Goal: Task Accomplishment & Management: Manage account settings

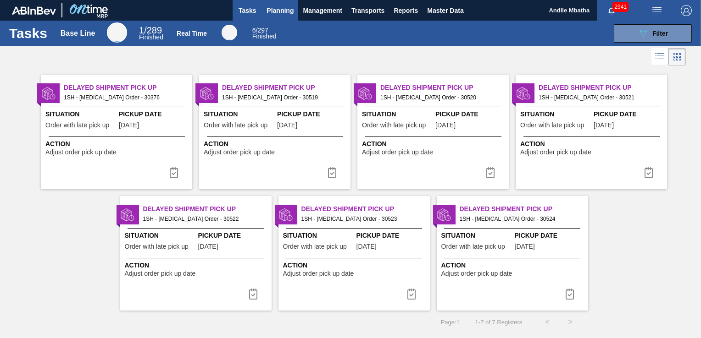
click at [273, 7] on span "Planning" at bounding box center [279, 10] width 27 height 11
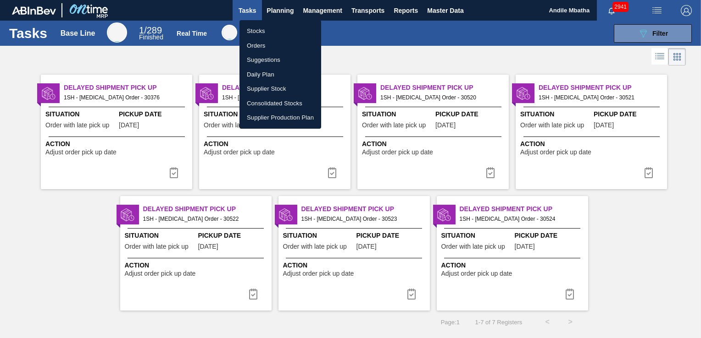
click at [266, 34] on li "Stocks" at bounding box center [280, 31] width 82 height 15
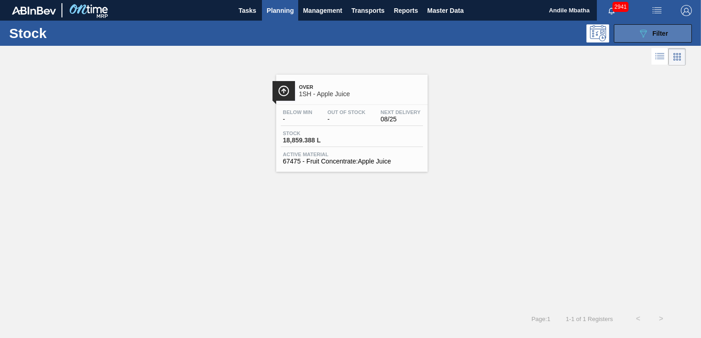
click at [660, 34] on span "Filter" at bounding box center [660, 33] width 16 height 7
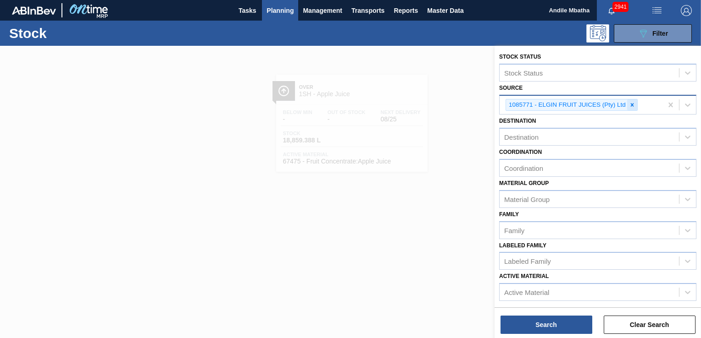
click at [631, 103] on icon at bounding box center [632, 105] width 6 height 6
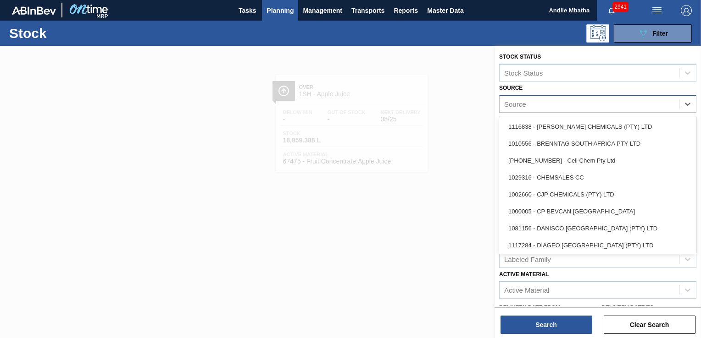
click at [562, 102] on div "Source" at bounding box center [588, 103] width 179 height 13
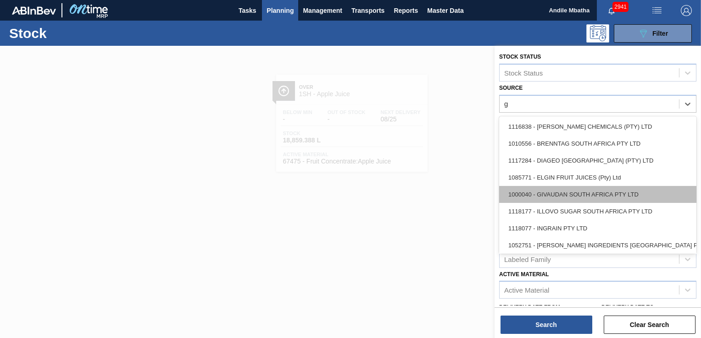
type input "gi"
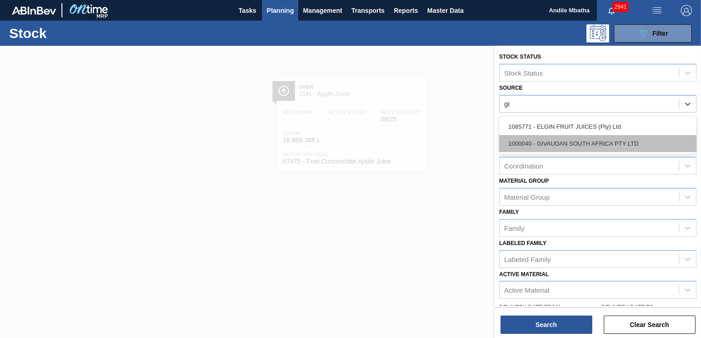
click at [571, 146] on div "1000040 - GIVAUDAN SOUTH AFRICA PTY LTD" at bounding box center [597, 143] width 197 height 17
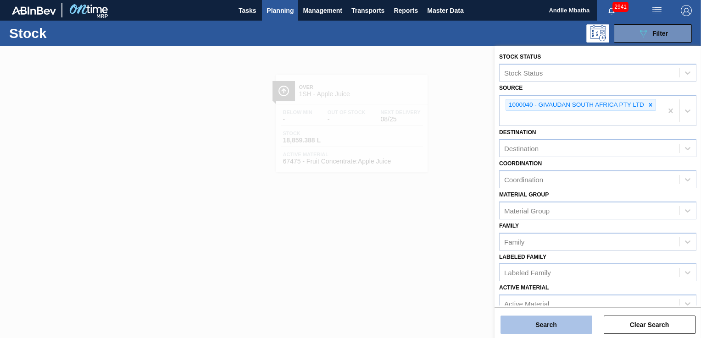
click at [519, 322] on button "Search" at bounding box center [546, 325] width 92 height 18
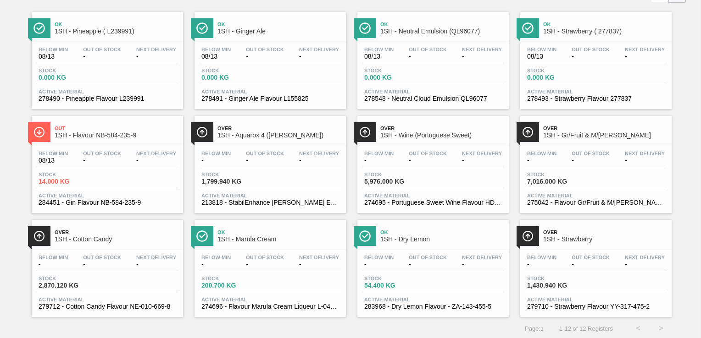
scroll to position [63, 0]
drag, startPoint x: 429, startPoint y: 40, endPoint x: 452, endPoint y: 78, distance: 44.8
click at [429, 40] on div "Ok 1SH - Neutral Emulsion (QL96077) Below Min 08/13 Out Of Stock - Next Deliver…" at bounding box center [432, 59] width 151 height 97
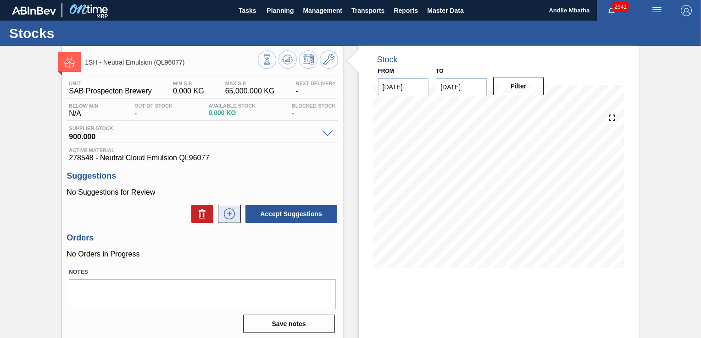
click at [228, 211] on icon at bounding box center [229, 214] width 15 height 11
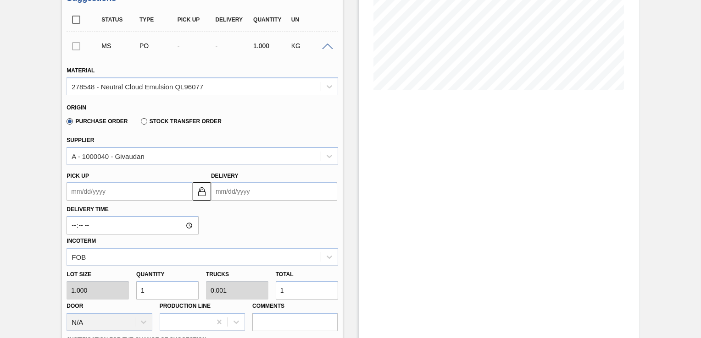
scroll to position [183, 0]
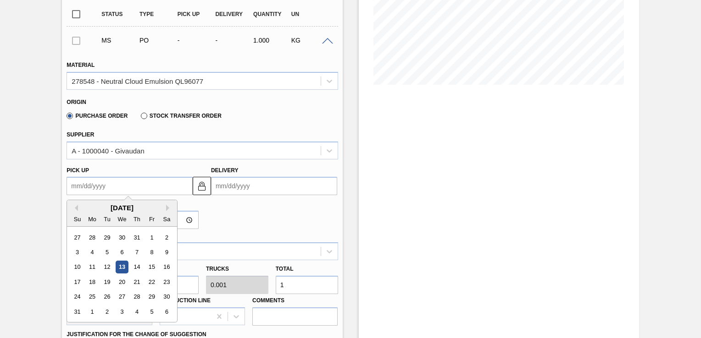
drag, startPoint x: 145, startPoint y: 186, endPoint x: 155, endPoint y: 188, distance: 10.3
click at [145, 186] on up "Pick up" at bounding box center [129, 186] width 126 height 18
click at [119, 189] on up "Pick up" at bounding box center [129, 186] width 126 height 18
click at [140, 268] on div "14" at bounding box center [137, 267] width 12 height 12
type up "[DATE]"
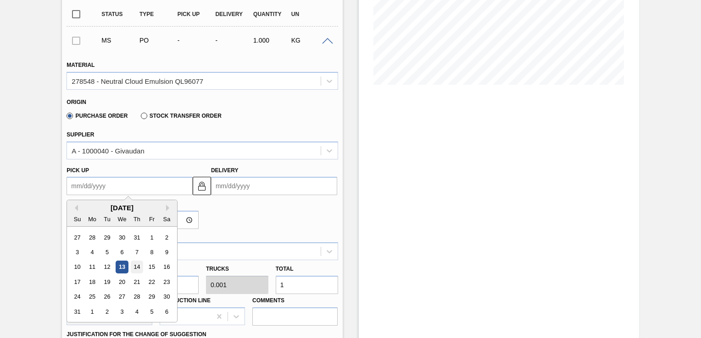
type input "[DATE]"
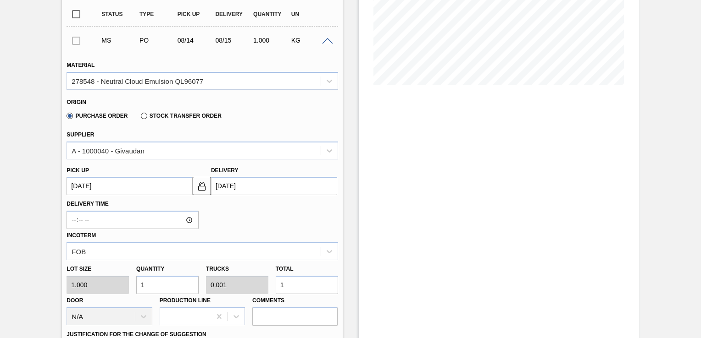
drag, startPoint x: 147, startPoint y: 286, endPoint x: 130, endPoint y: 289, distance: 17.2
click at [130, 289] on div "Lot size 1.000 Quantity 1 Trucks 0.001 Total 1 Door N/A Production Line Comments" at bounding box center [202, 293] width 278 height 66
type input "12"
type input "0.008"
type input "12"
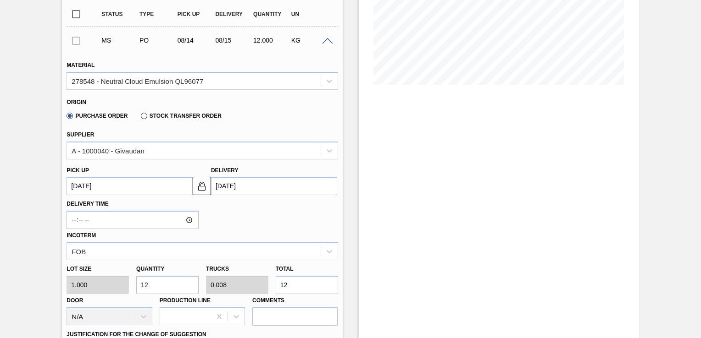
type input "120"
type input "0.083"
type input "120"
type input "1,200"
type input "0.828"
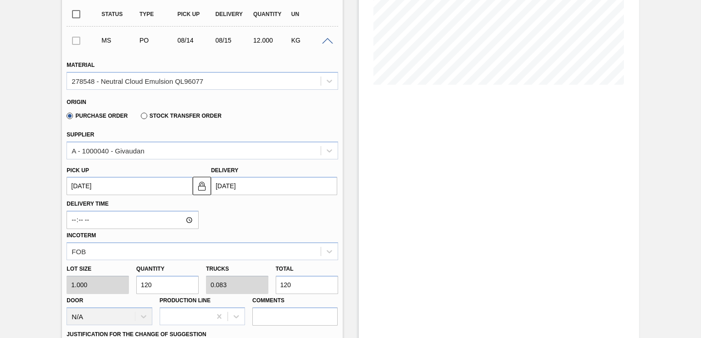
type input "1,200"
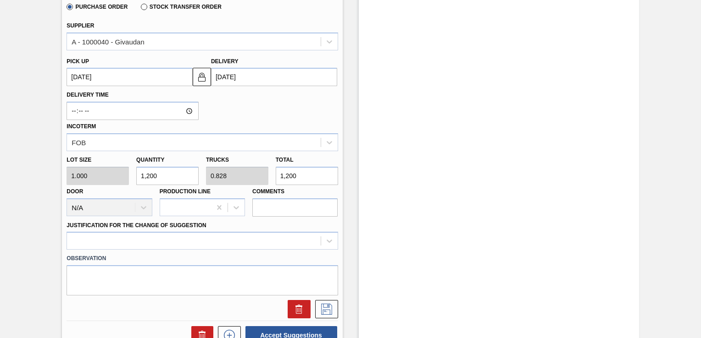
scroll to position [321, 0]
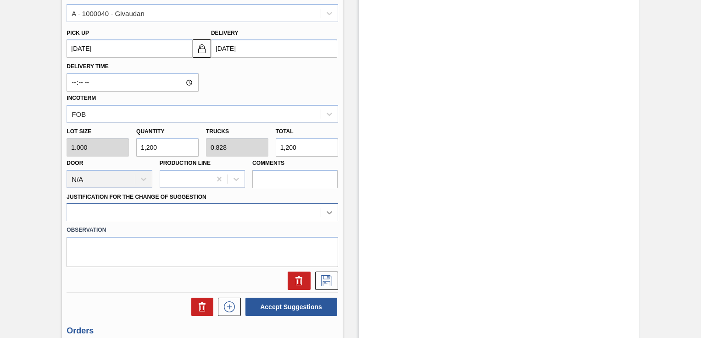
type input "1,200"
click at [332, 211] on div at bounding box center [201, 213] width 271 height 18
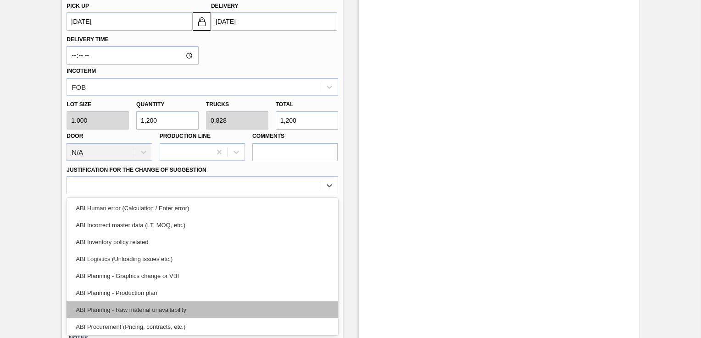
click at [178, 311] on div "ABI Planning - Raw material unavailability" at bounding box center [201, 310] width 271 height 17
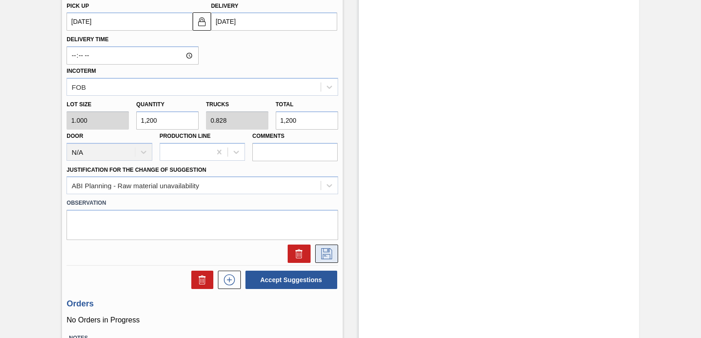
click at [325, 252] on icon at bounding box center [326, 254] width 15 height 11
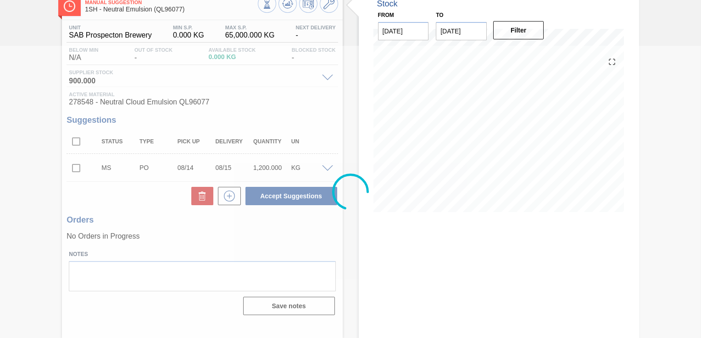
scroll to position [55, 0]
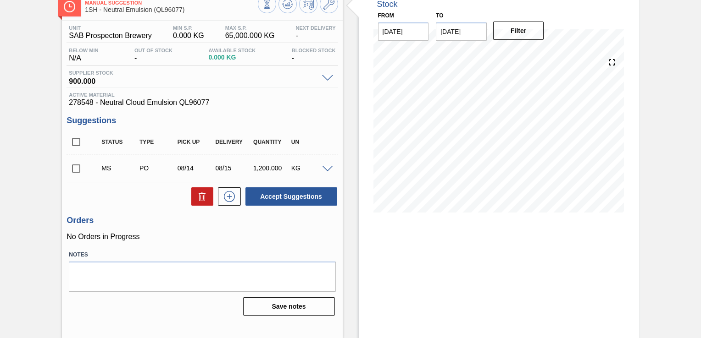
click at [76, 169] on input "checkbox" at bounding box center [75, 168] width 19 height 19
click at [285, 196] on button "Accept Suggestions" at bounding box center [291, 197] width 92 height 18
checkbox input "false"
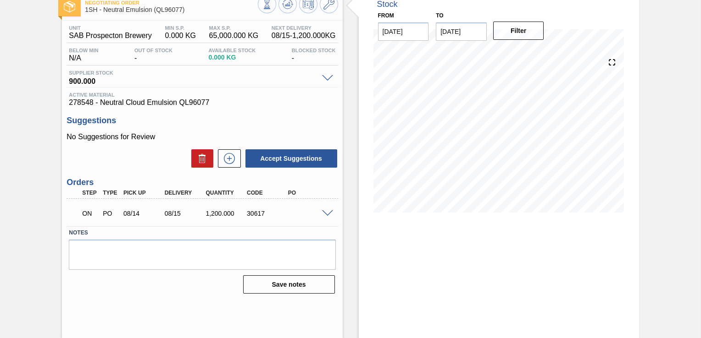
click at [326, 211] on span at bounding box center [327, 214] width 11 height 7
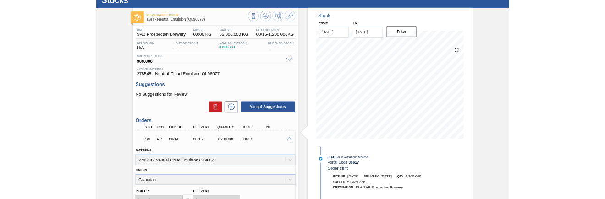
scroll to position [11, 0]
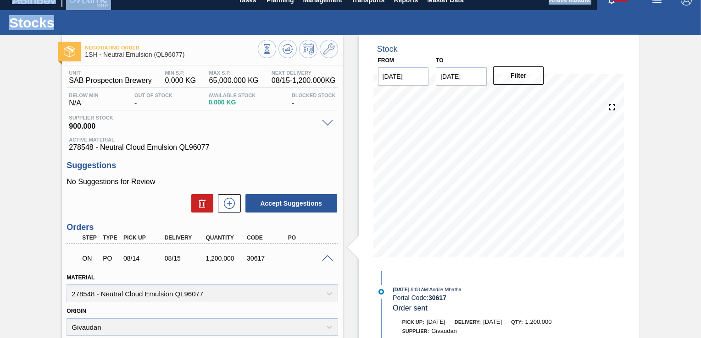
drag, startPoint x: 368, startPoint y: 15, endPoint x: 1115, endPoint y: 34, distance: 747.8
click at [700, 0] on html "Tasks Planning Management Transports Reports Master Data Andile Mbatha 2941 Mar…" at bounding box center [350, 0] width 701 height 0
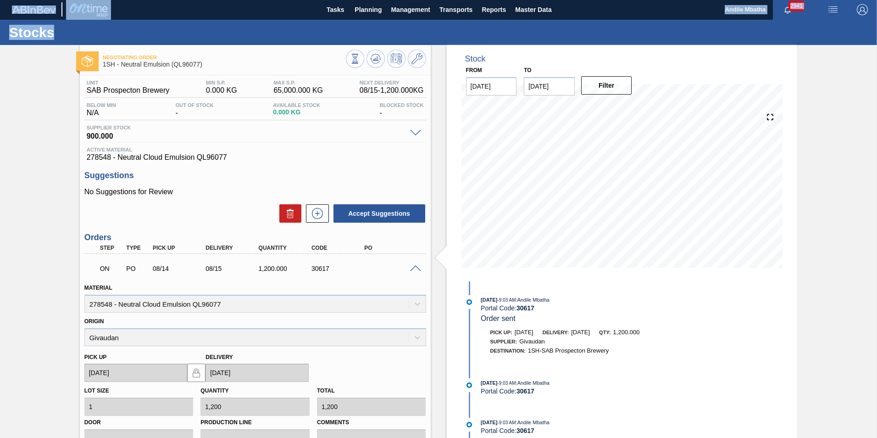
scroll to position [0, 0]
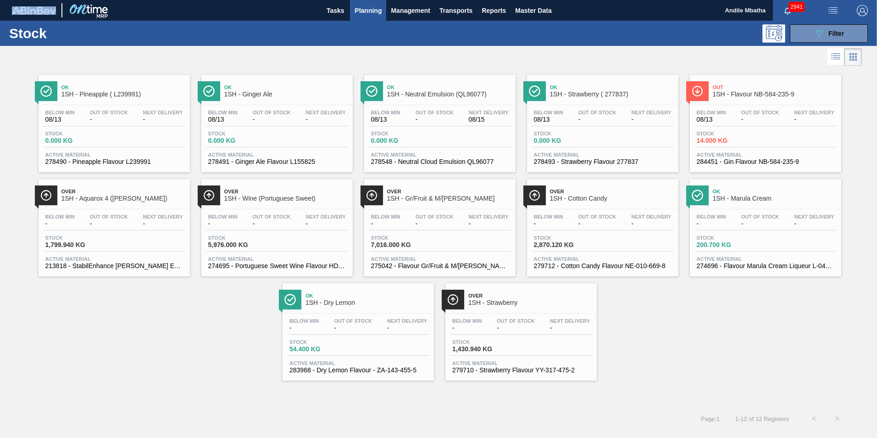
click at [700, 148] on div "Below Min 08/13 Out Of Stock - Next Delivery - Stock 14.000 KG Active Material …" at bounding box center [765, 136] width 151 height 62
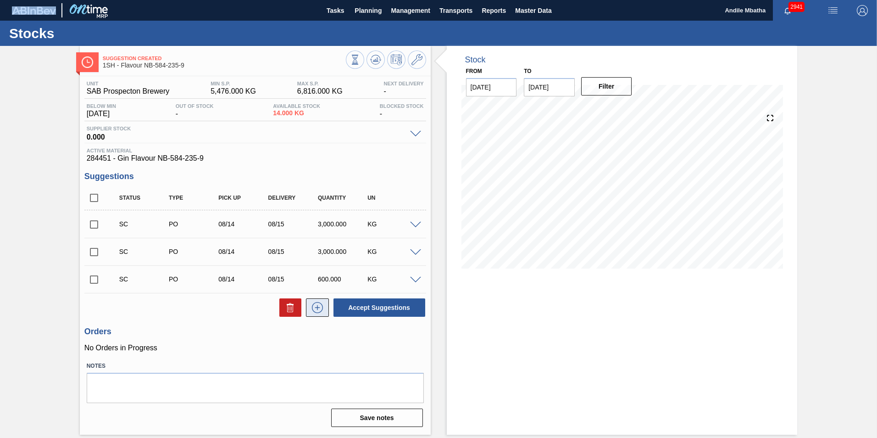
click at [313, 308] on icon at bounding box center [317, 307] width 15 height 11
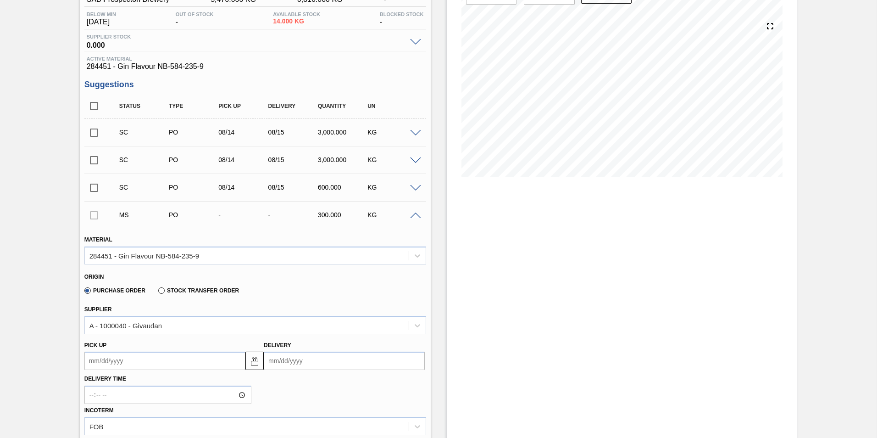
scroll to position [229, 0]
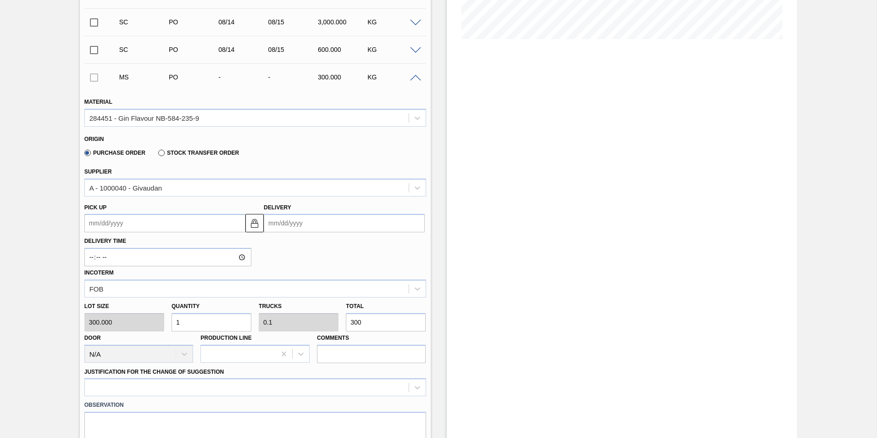
drag, startPoint x: 186, startPoint y: 321, endPoint x: 173, endPoint y: 323, distance: 13.5
click at [173, 323] on input "1" at bounding box center [212, 322] width 80 height 18
type input "5"
type input "0.5"
type input "1,500"
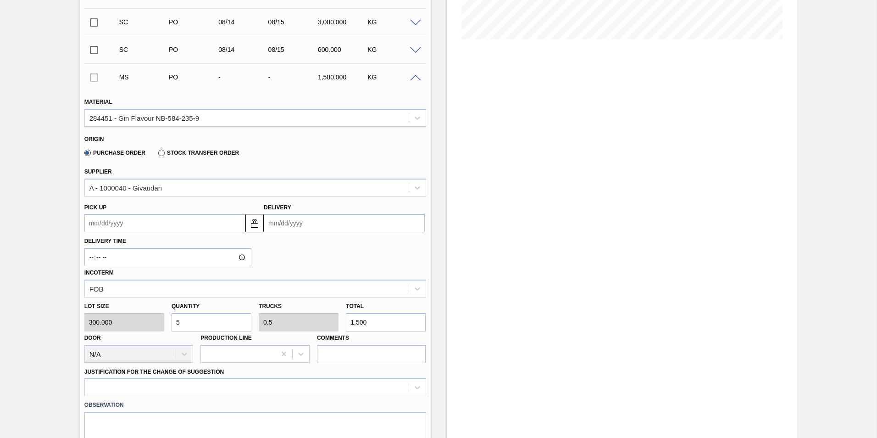
type input "50"
type input "5"
type input "15,000"
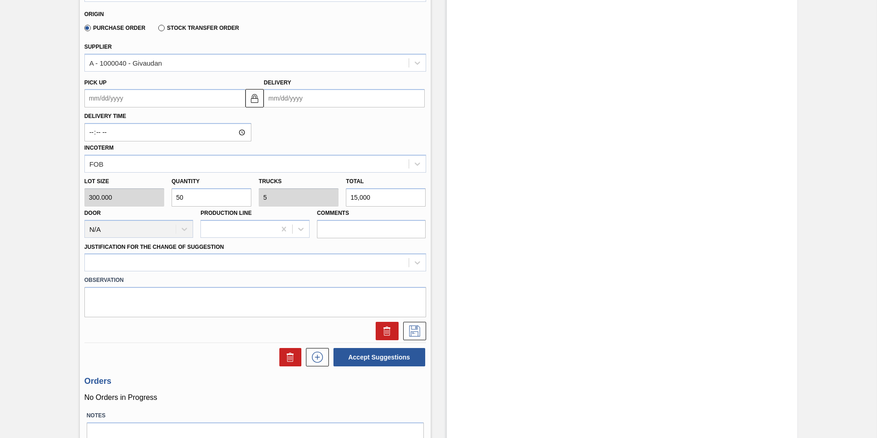
scroll to position [367, 0]
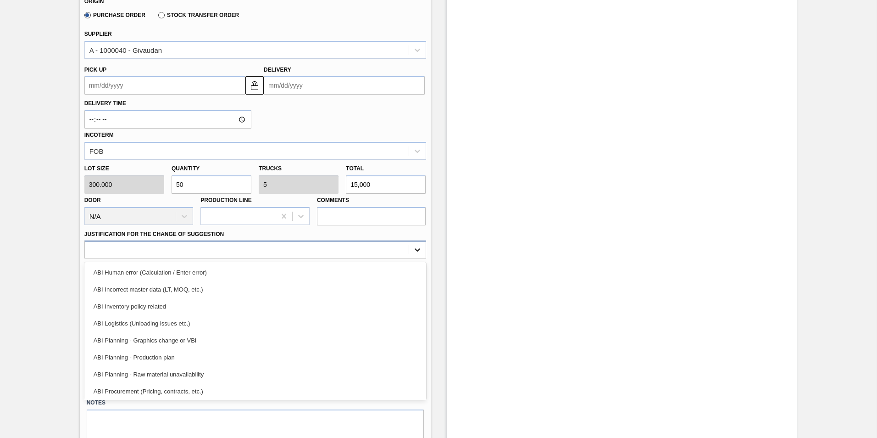
click at [413, 249] on icon at bounding box center [417, 249] width 9 height 9
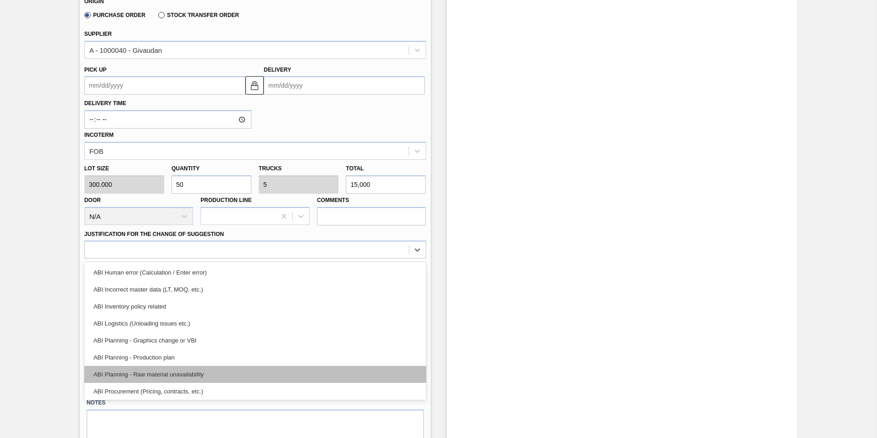
click at [241, 338] on div "ABI Planning - Raw material unavailability" at bounding box center [255, 374] width 342 height 17
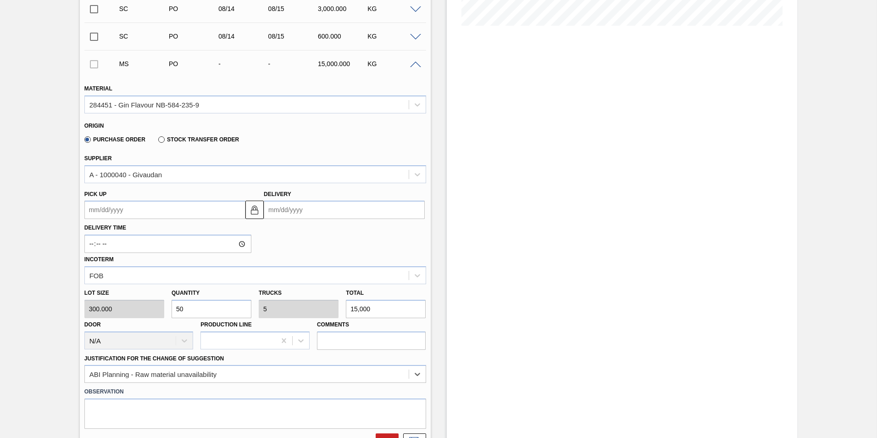
scroll to position [229, 0]
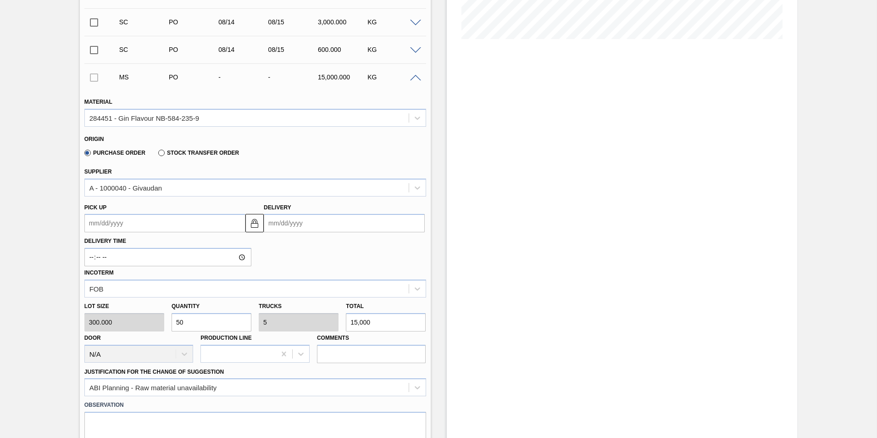
drag, startPoint x: 189, startPoint y: 321, endPoint x: 169, endPoint y: 322, distance: 20.2
click at [169, 322] on div "Quantity 50" at bounding box center [211, 315] width 87 height 32
type input "4"
type input "0.4"
type input "1,200"
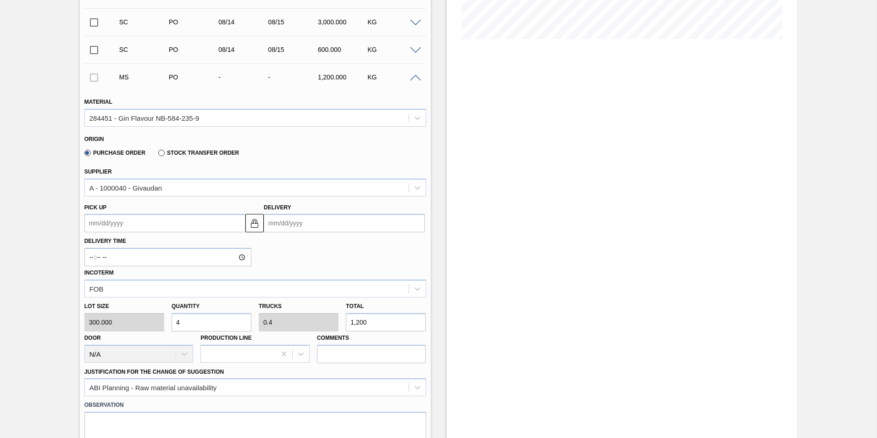
type input "40"
type input "4"
type input "12,000"
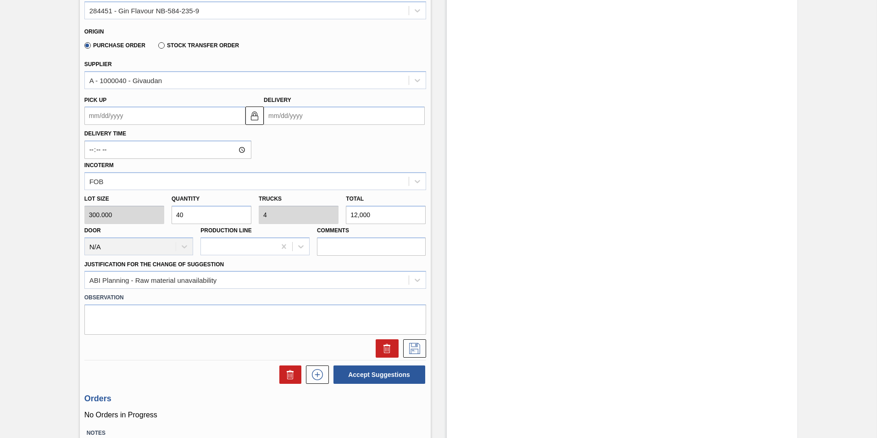
scroll to position [321, 0]
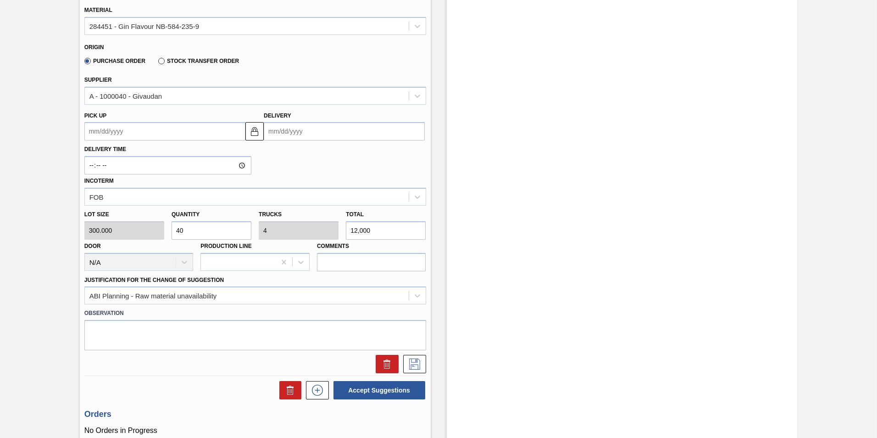
type input "40"
click at [143, 131] on up "Pick up" at bounding box center [164, 131] width 161 height 18
click at [105, 132] on up "Pick up" at bounding box center [164, 131] width 161 height 18
click at [299, 172] on div "Delivery Time Incoterm FOB" at bounding box center [255, 172] width 349 height 65
click at [129, 131] on up "Pick up" at bounding box center [164, 131] width 161 height 18
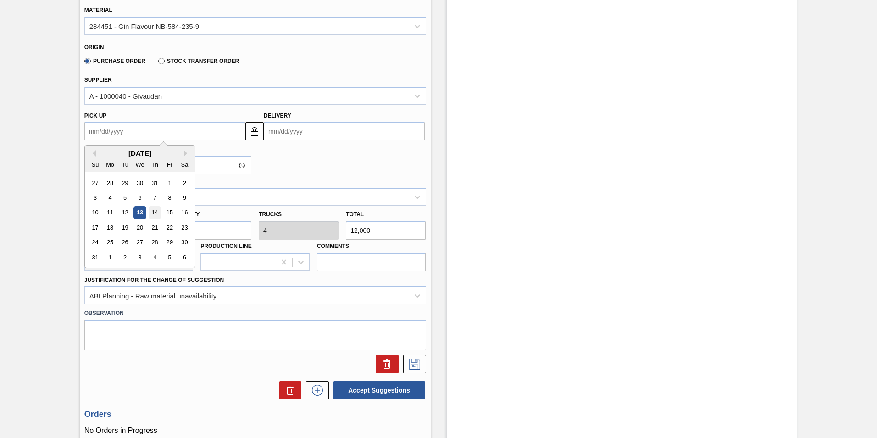
click at [155, 212] on div "14" at bounding box center [155, 212] width 12 height 12
type up "[DATE]"
type input "[DATE]"
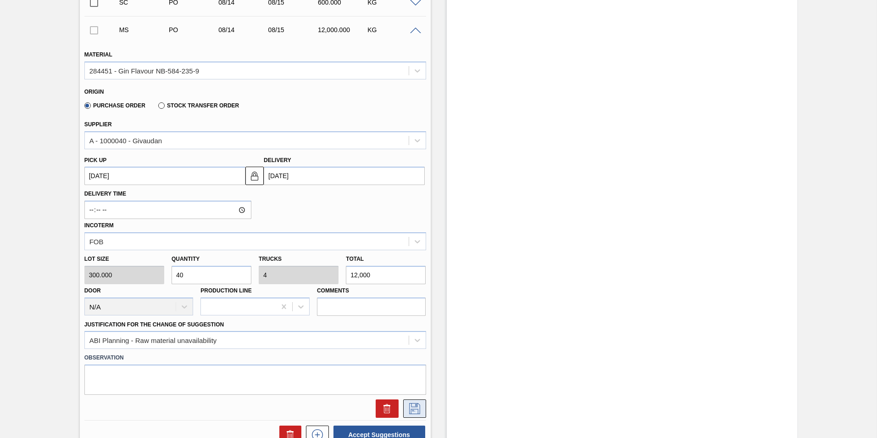
scroll to position [263, 0]
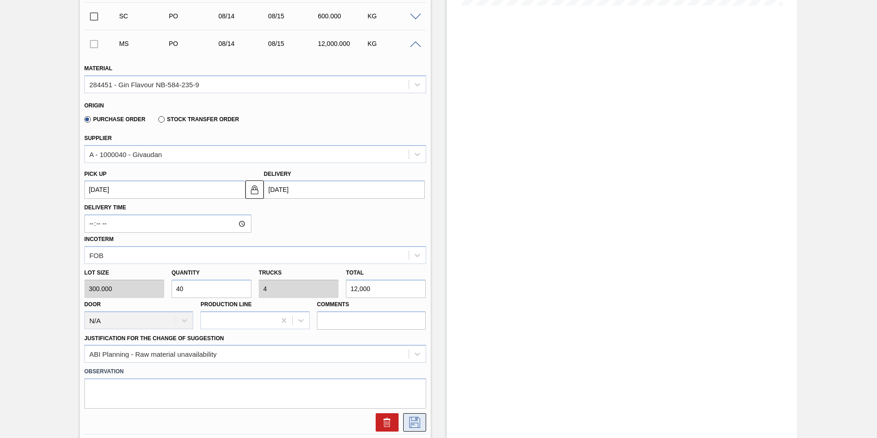
click at [417, 338] on icon at bounding box center [414, 421] width 15 height 11
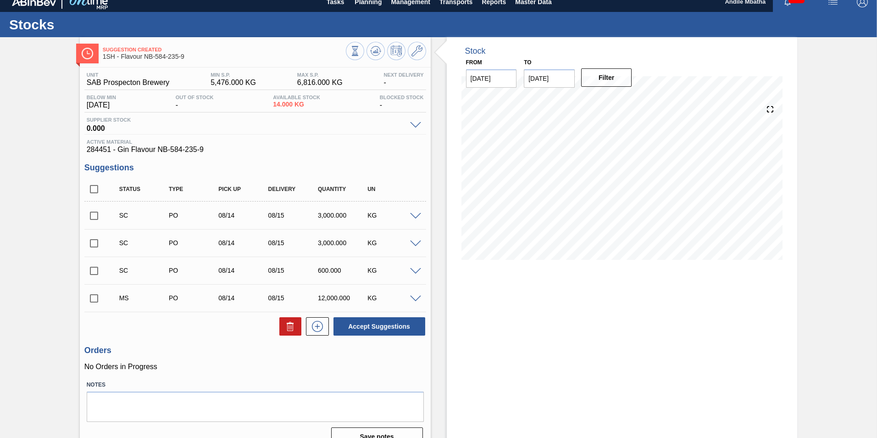
scroll to position [0, 0]
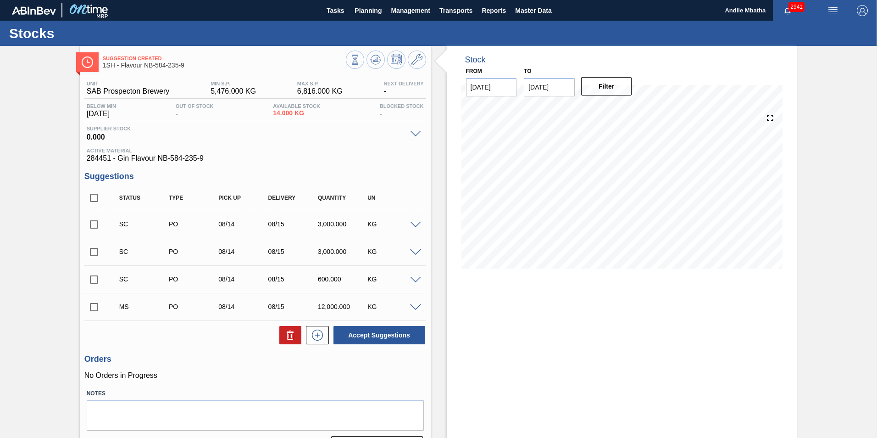
scroll to position [24, 0]
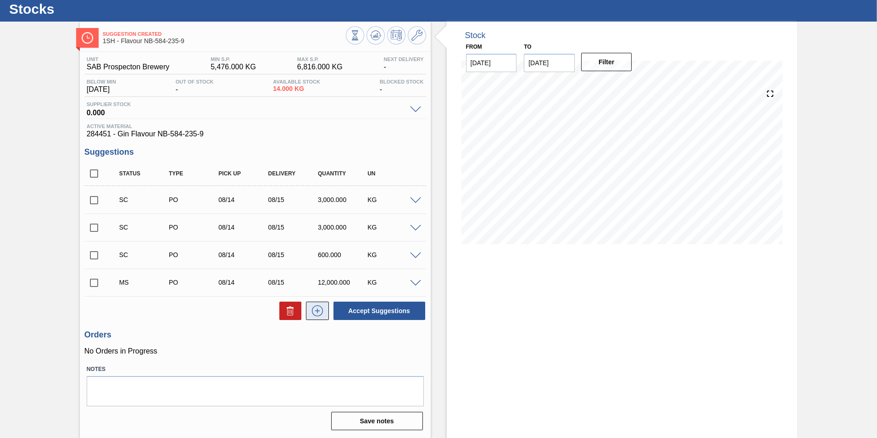
click at [322, 311] on icon at bounding box center [317, 310] width 15 height 11
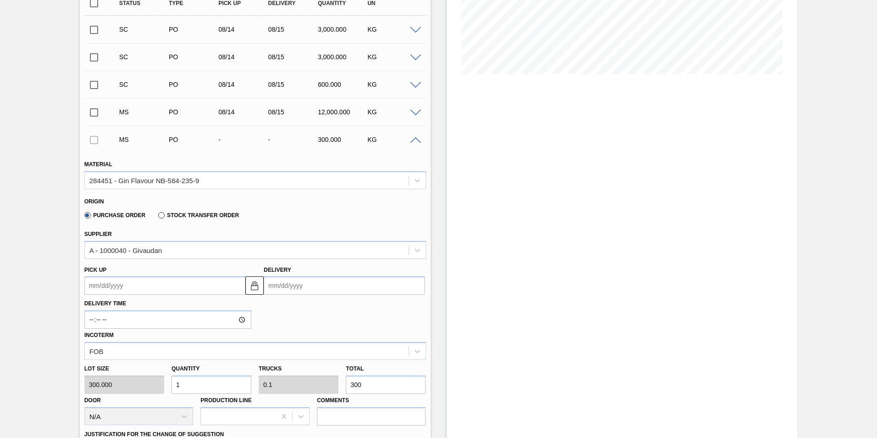
scroll to position [208, 0]
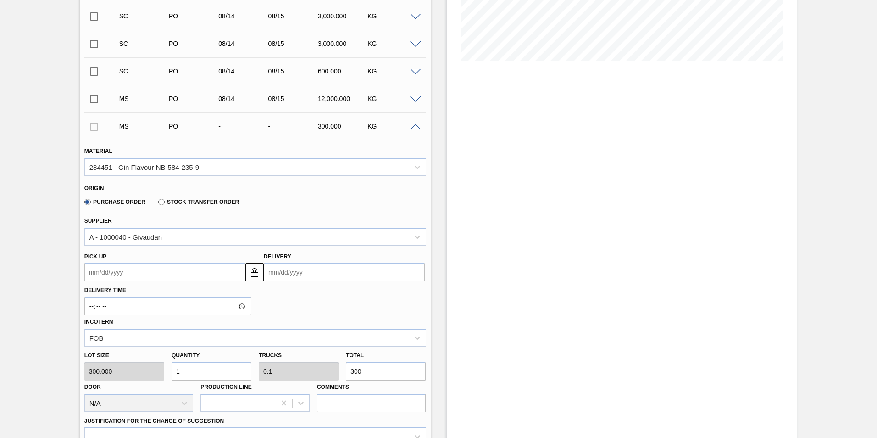
click at [130, 272] on up "Pick up" at bounding box center [164, 272] width 161 height 18
click at [273, 294] on div "Delivery Time Incoterm FOB" at bounding box center [255, 313] width 349 height 65
click at [135, 267] on up "Pick up" at bounding box center [164, 272] width 161 height 18
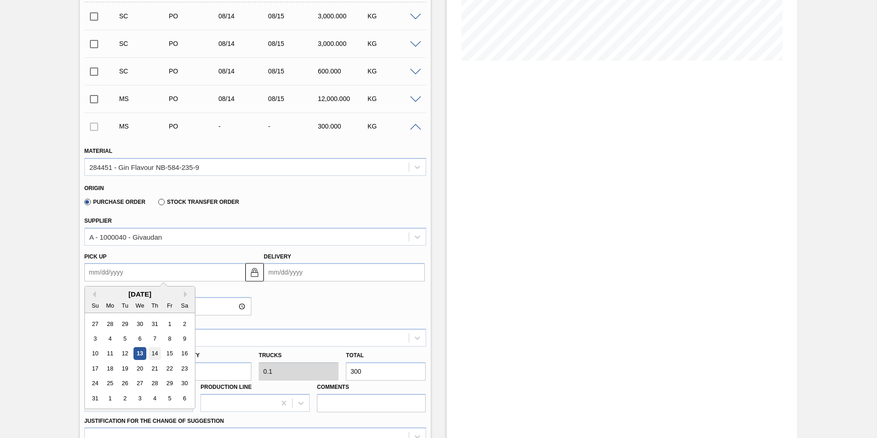
click at [154, 350] on div "14" at bounding box center [155, 353] width 12 height 12
type up "[DATE]"
type input "[DATE]"
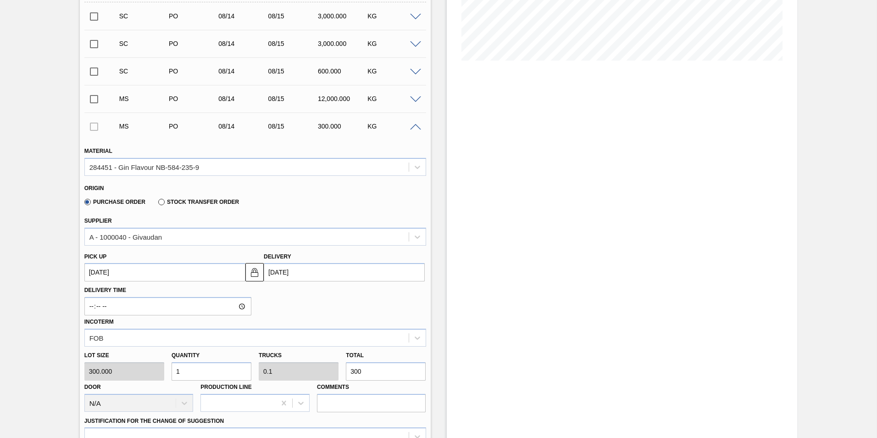
click at [162, 370] on div "Lot size 300.000 Quantity 1 Trucks 0.1 Total 300 Door N/A Production Line Comme…" at bounding box center [255, 379] width 349 height 66
type input "4"
type input "0.4"
type input "1,200"
type input "40"
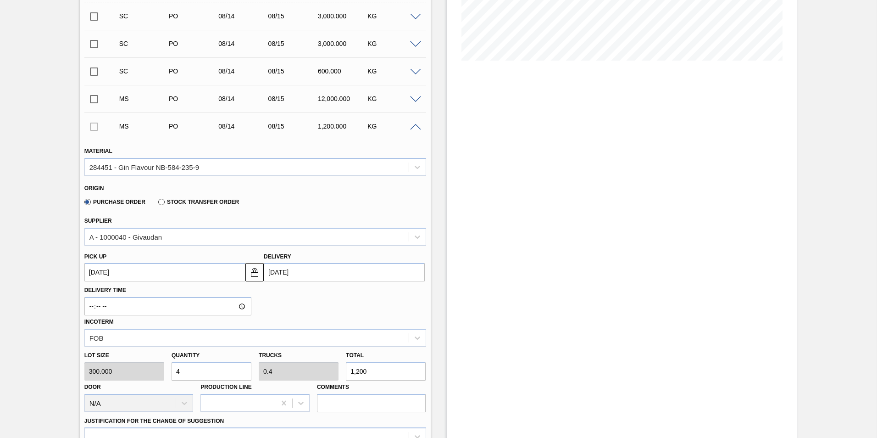
type input "4"
type input "12,000"
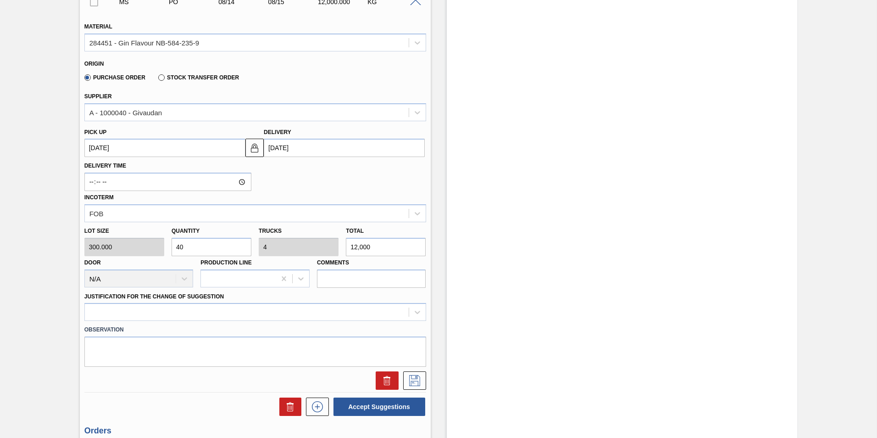
scroll to position [345, 0]
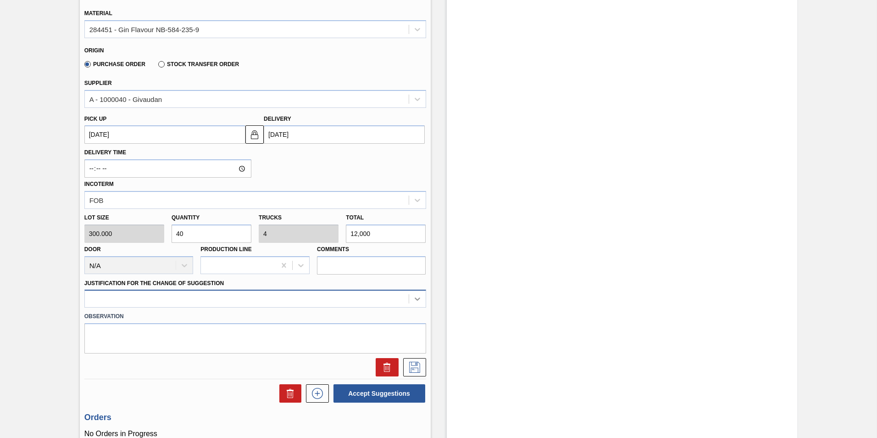
type input "40"
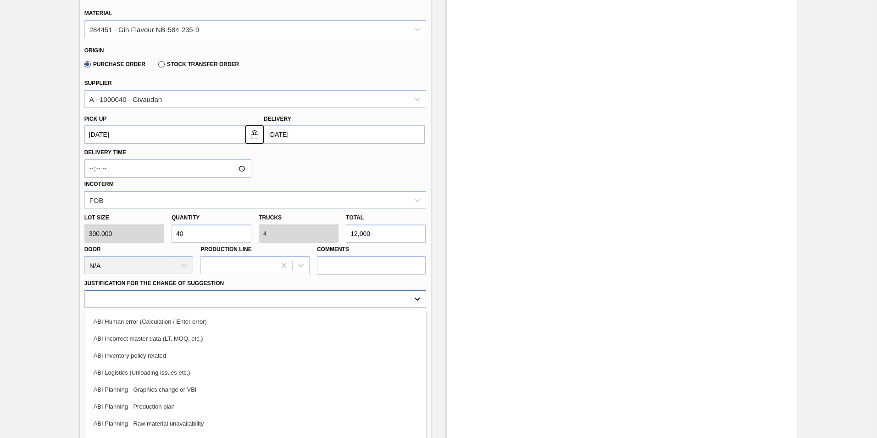
click at [421, 300] on div "option ABI Human error (Calculation / Enter error) focused, 1 of 18. 18 results…" at bounding box center [255, 298] width 342 height 18
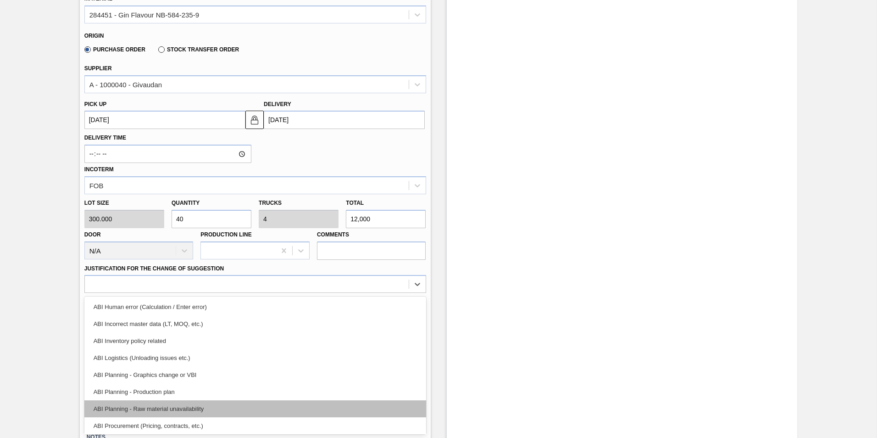
click at [237, 413] on div "ABI Planning - Raw material unavailability" at bounding box center [255, 408] width 342 height 17
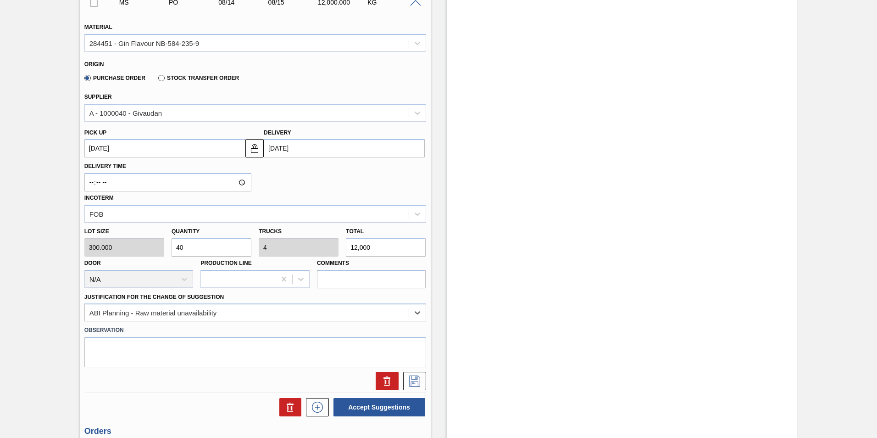
scroll to position [428, 0]
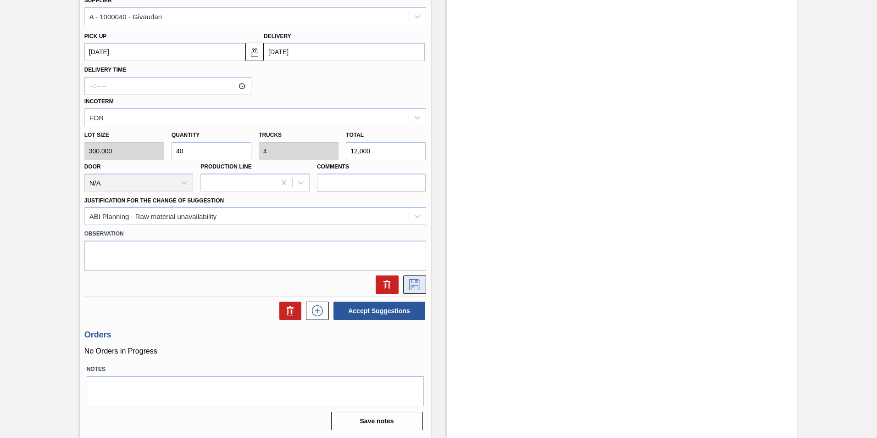
click at [412, 282] on icon at bounding box center [414, 284] width 15 height 11
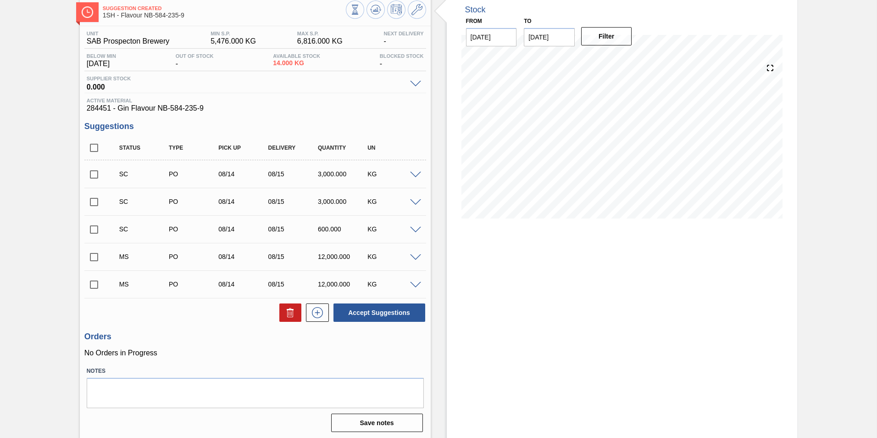
scroll to position [52, 0]
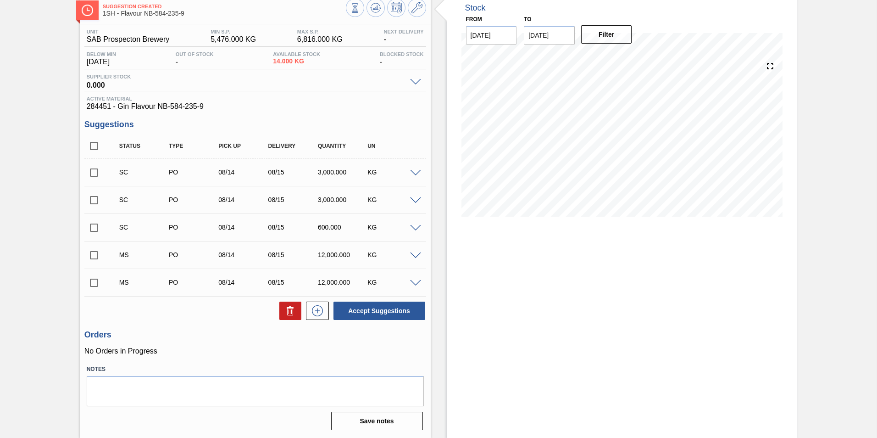
click at [412, 227] on span at bounding box center [415, 228] width 11 height 7
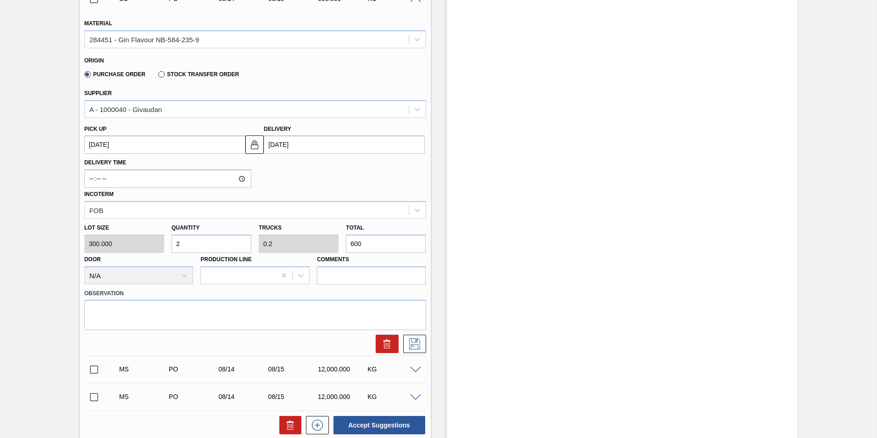
scroll to position [281, 0]
drag, startPoint x: 190, startPoint y: 240, endPoint x: 174, endPoint y: 241, distance: 16.5
click at [174, 241] on input "2" at bounding box center [212, 242] width 80 height 18
type input "1"
type input "0.1"
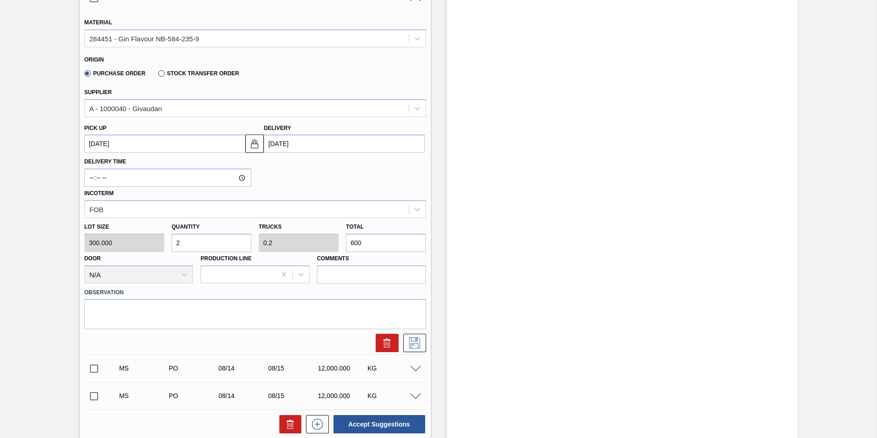
type input "300"
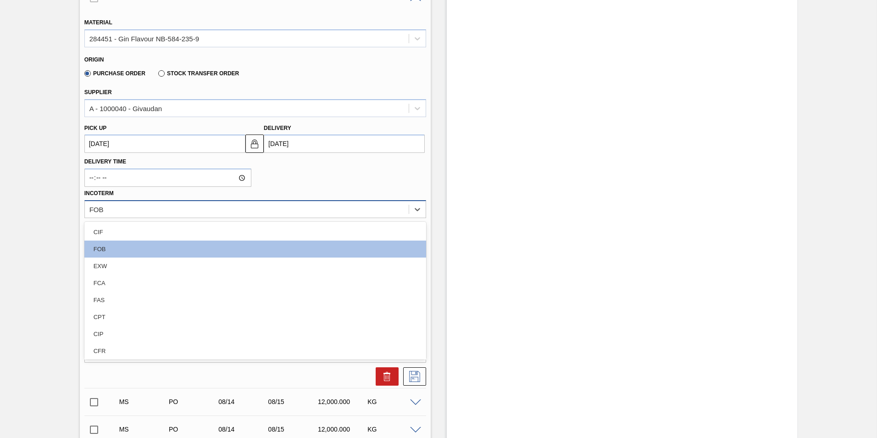
click at [122, 204] on div "FOB" at bounding box center [247, 208] width 324 height 13
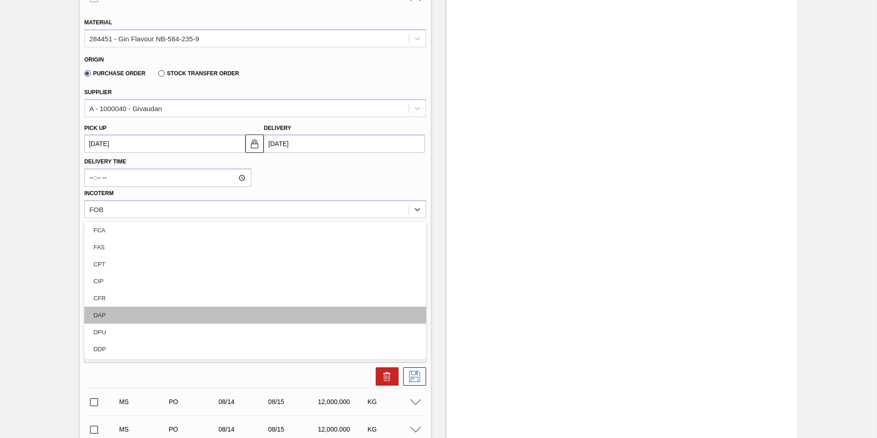
scroll to position [0, 0]
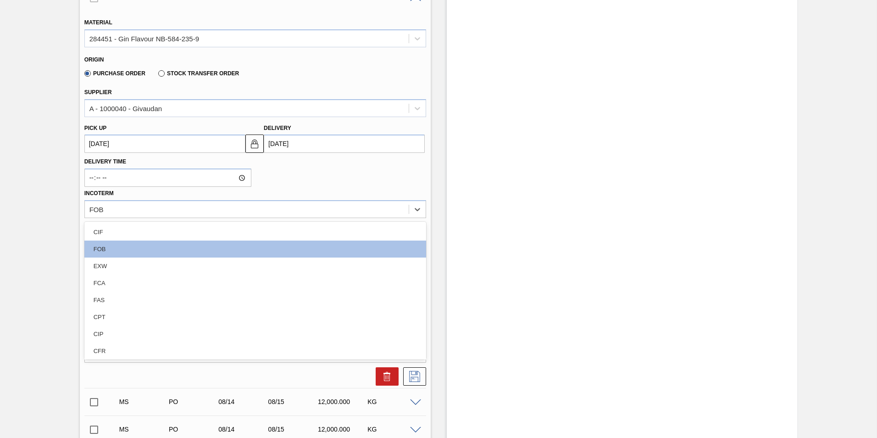
click at [325, 169] on div "Delivery Time Incoterm option CIF focused, 1 of 11. 11 results available. Use U…" at bounding box center [255, 185] width 349 height 65
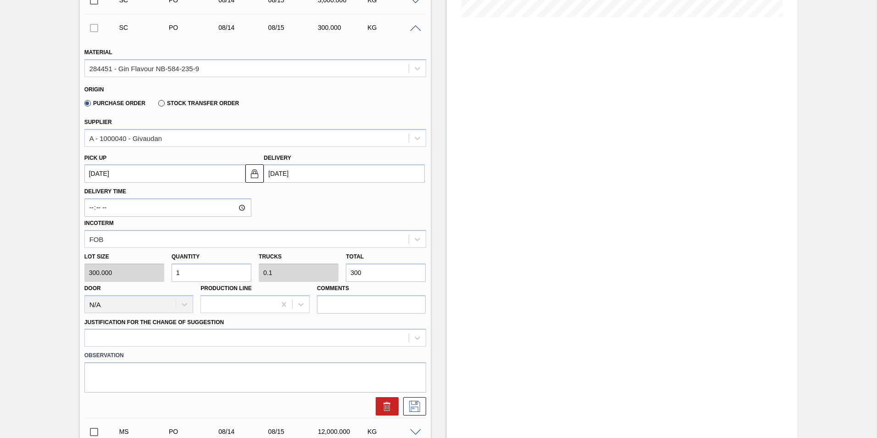
scroll to position [235, 0]
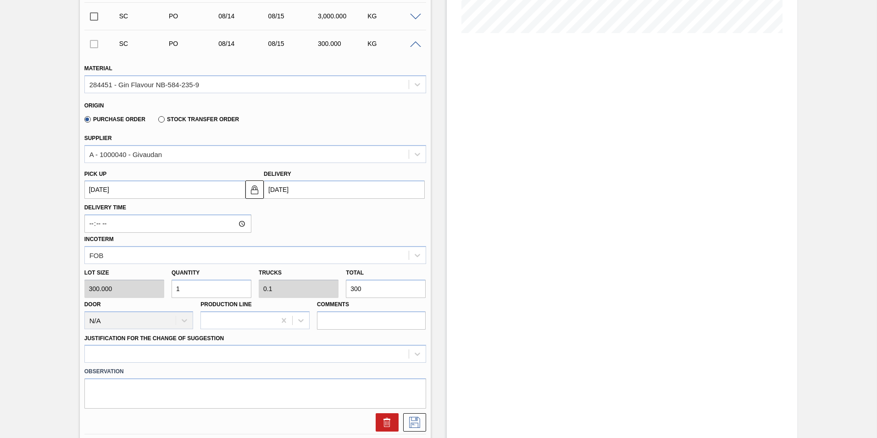
drag, startPoint x: 364, startPoint y: 286, endPoint x: 338, endPoint y: 296, distance: 28.0
click at [342, 294] on div "Total 300" at bounding box center [385, 282] width 87 height 32
type input "0.013"
type input "0.001"
type input "4"
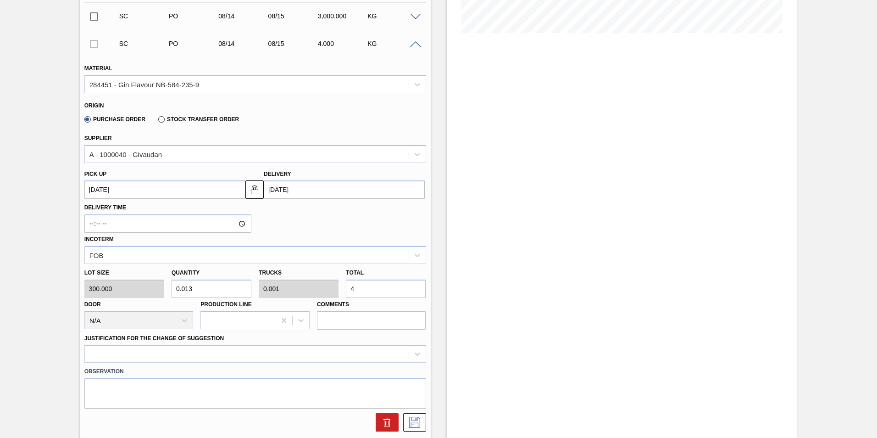
type input "0.133"
type input "0.013"
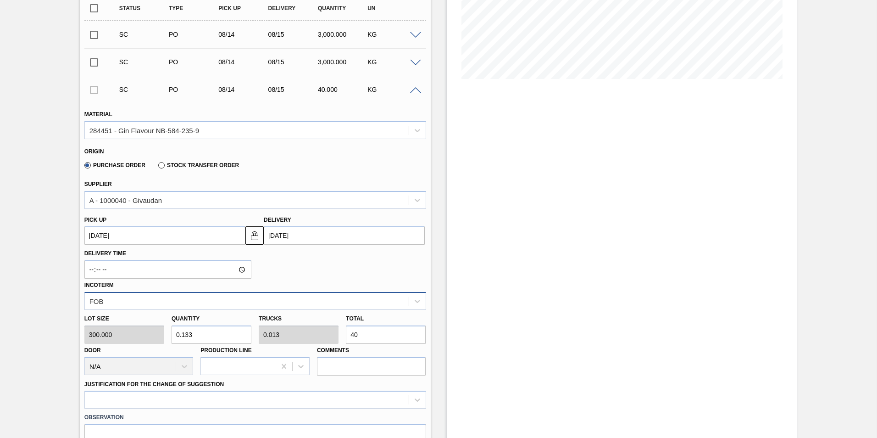
type input "40"
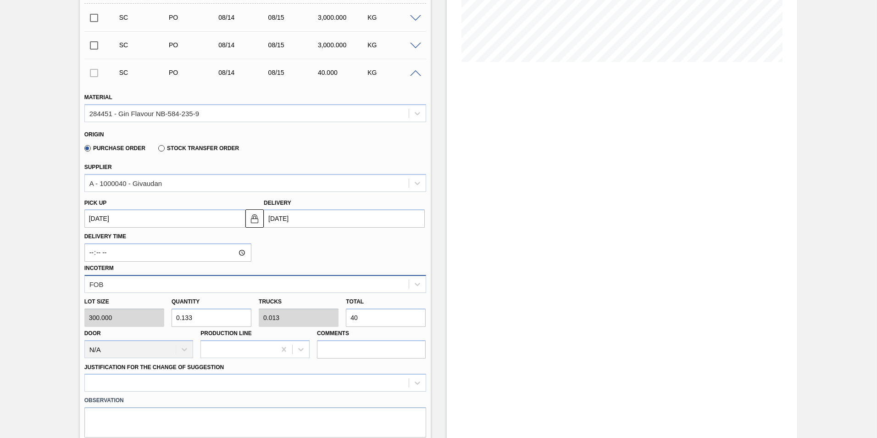
click at [384, 293] on div "FOB" at bounding box center [255, 284] width 342 height 18
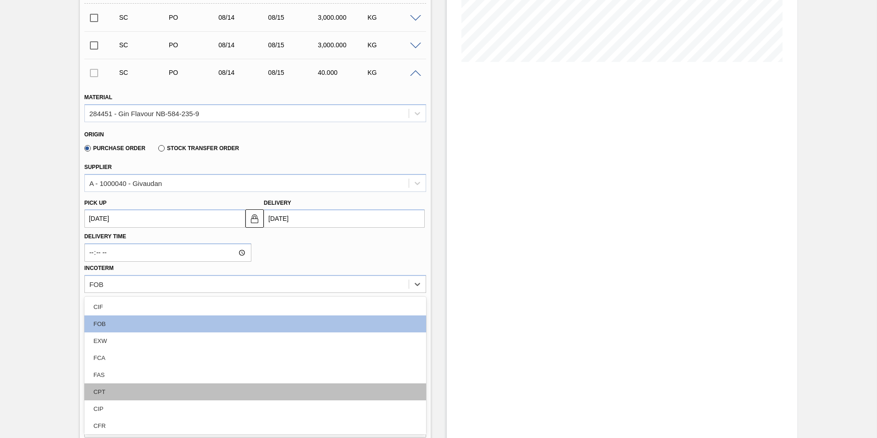
scroll to position [53, 0]
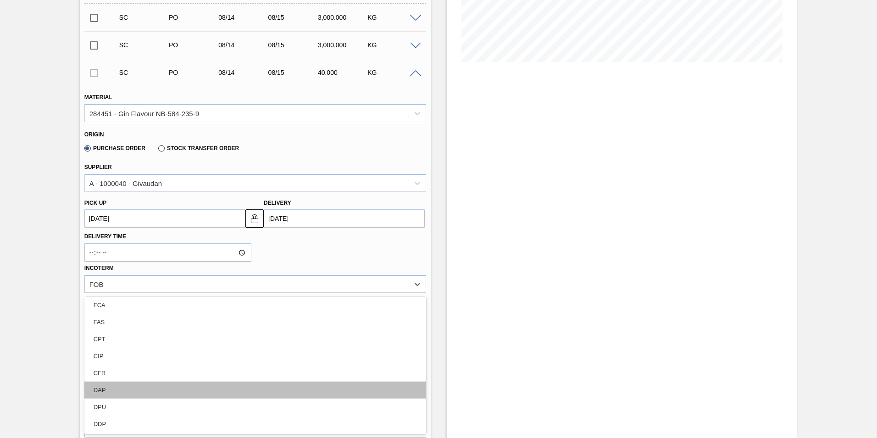
click at [227, 392] on div "DAP" at bounding box center [255, 389] width 342 height 17
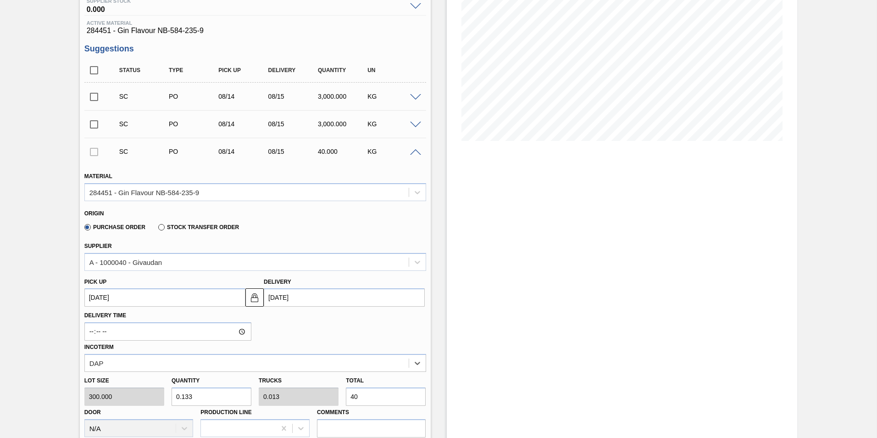
scroll to position [115, 0]
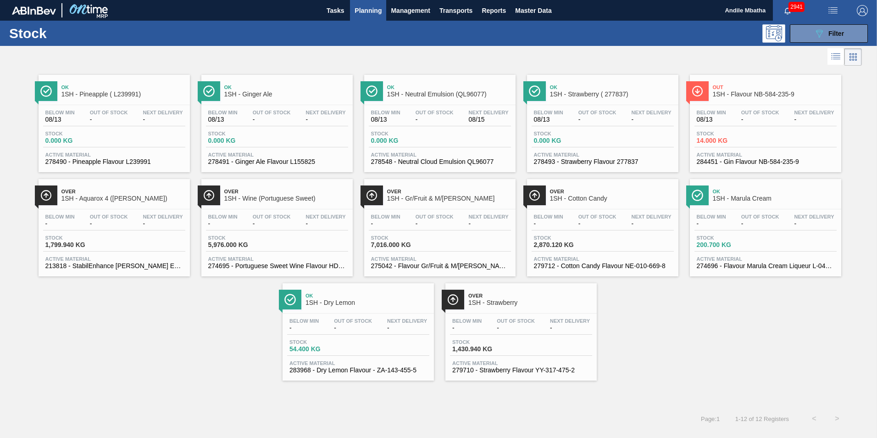
click at [761, 132] on div "Stock 14.000 KG" at bounding box center [728, 137] width 69 height 13
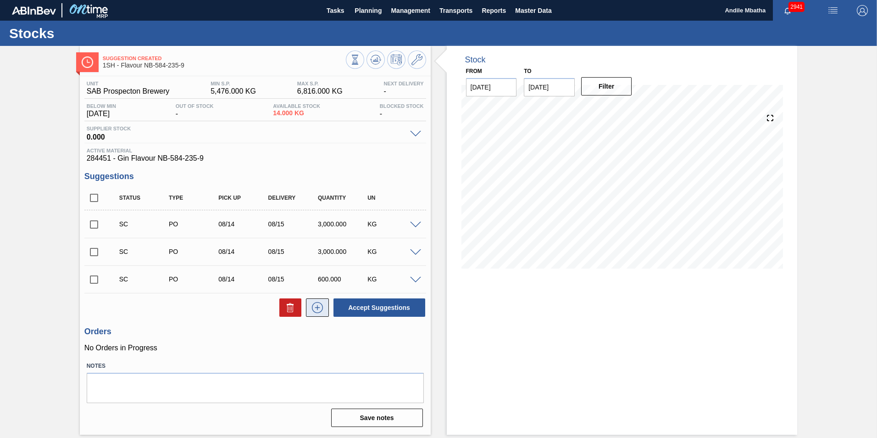
click at [320, 306] on icon at bounding box center [317, 307] width 15 height 11
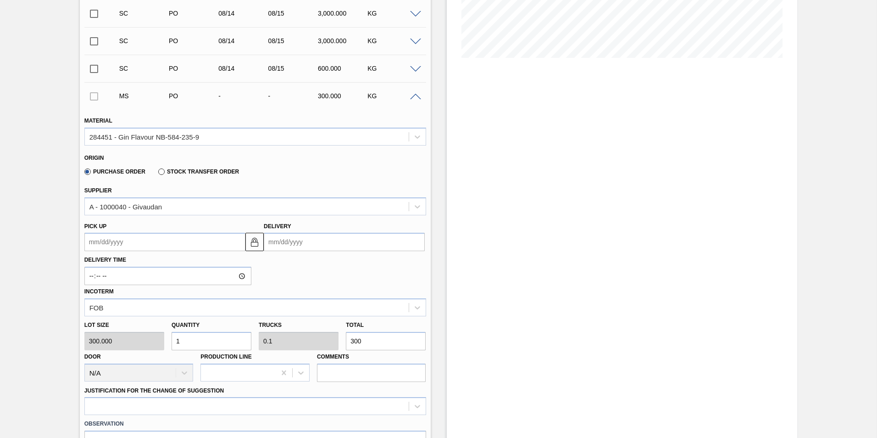
scroll to position [229, 0]
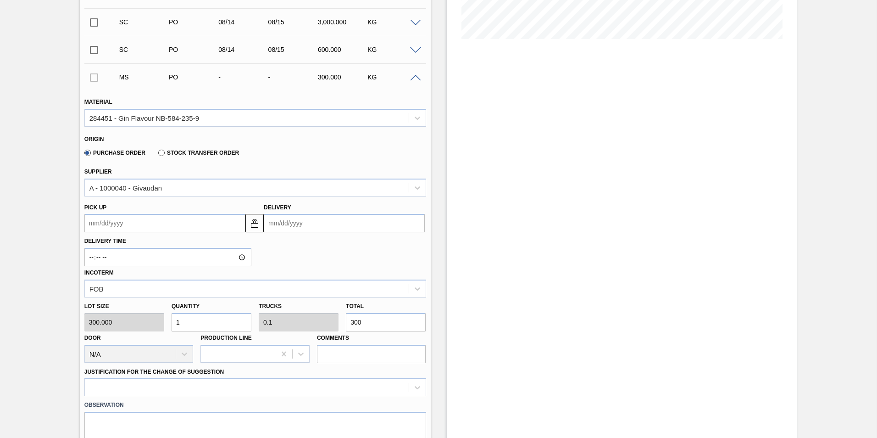
drag, startPoint x: 196, startPoint y: 321, endPoint x: 176, endPoint y: 321, distance: 20.2
click at [176, 321] on input "1" at bounding box center [212, 322] width 80 height 18
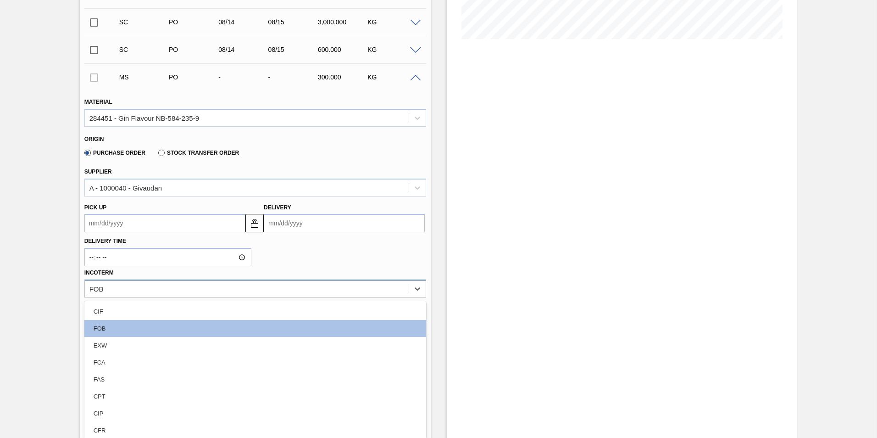
scroll to position [234, 0]
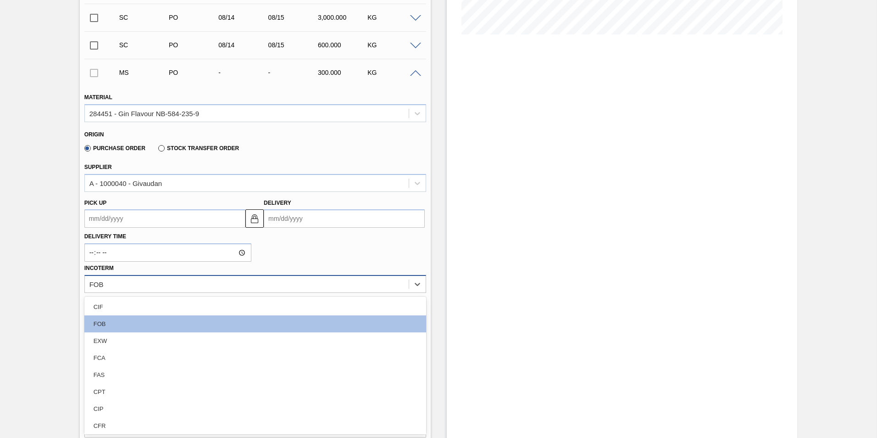
click at [308, 285] on div "FOB" at bounding box center [247, 283] width 324 height 13
click at [321, 257] on div "Delivery Time Incoterm option CIF focused, 1 of 11. 11 results available. Use U…" at bounding box center [255, 259] width 349 height 65
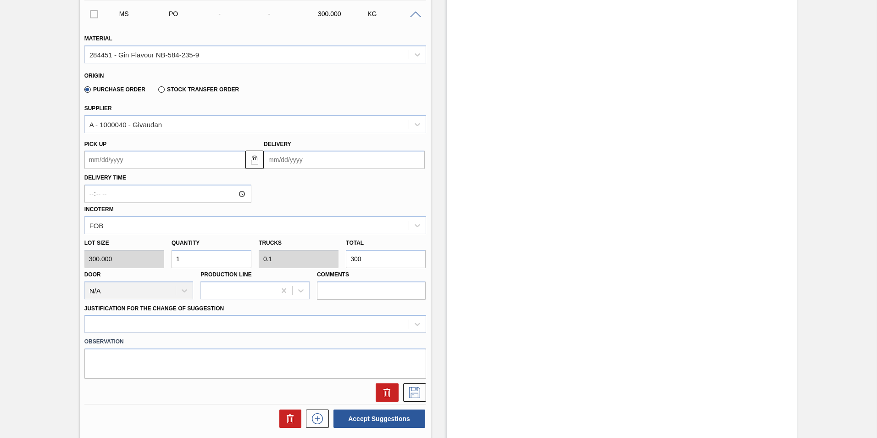
scroll to position [400, 0]
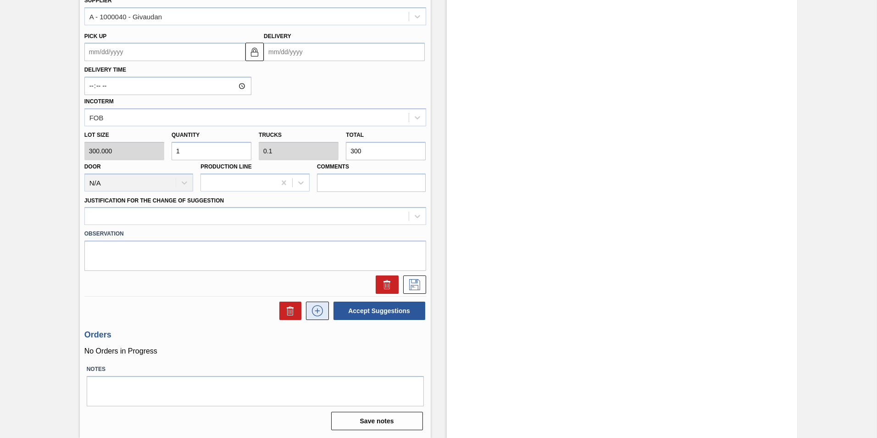
click at [321, 312] on icon at bounding box center [317, 310] width 15 height 11
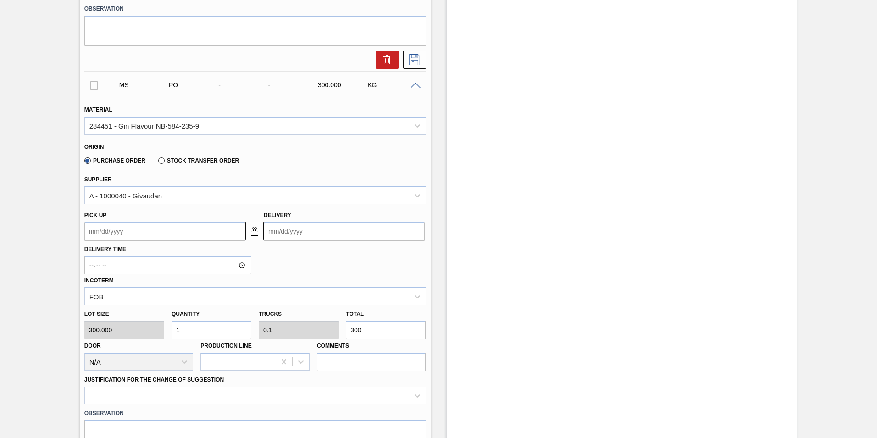
scroll to position [630, 0]
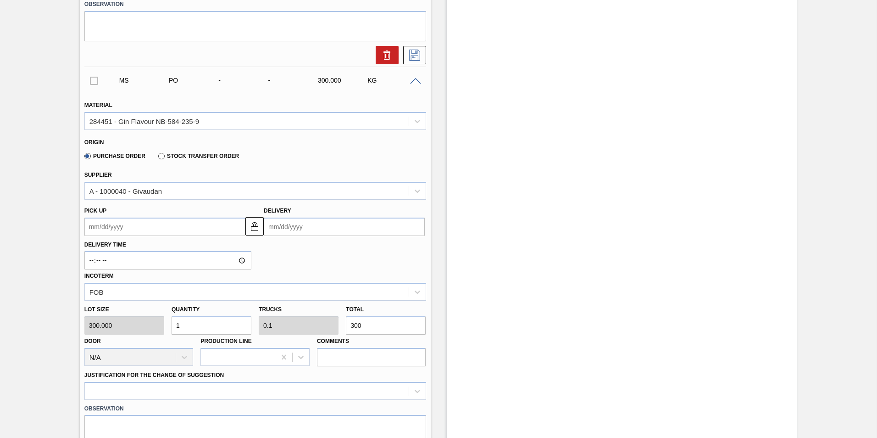
drag, startPoint x: 184, startPoint y: 325, endPoint x: 174, endPoint y: 325, distance: 10.5
click at [174, 325] on input "1" at bounding box center [212, 325] width 80 height 18
type input "4"
type input "0.4"
type input "1,200"
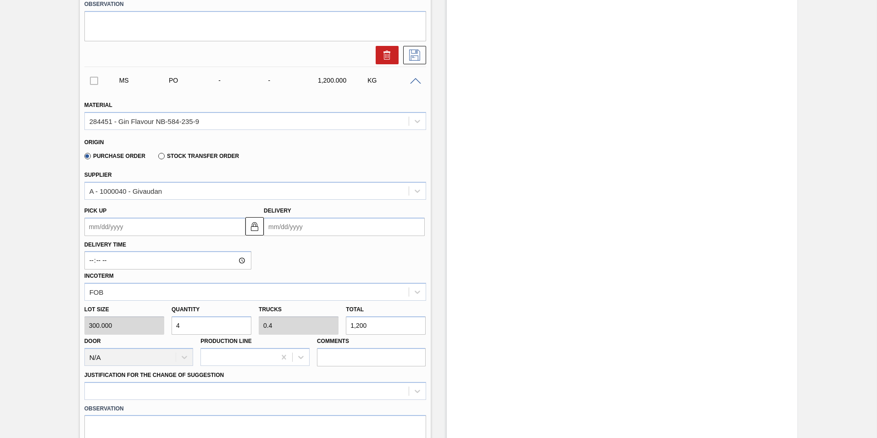
type input "40"
type input "4"
type input "12,000"
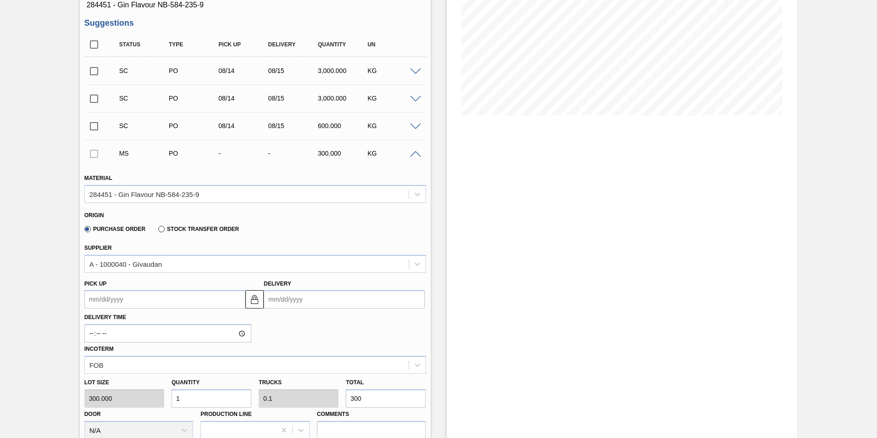
scroll to position [125, 0]
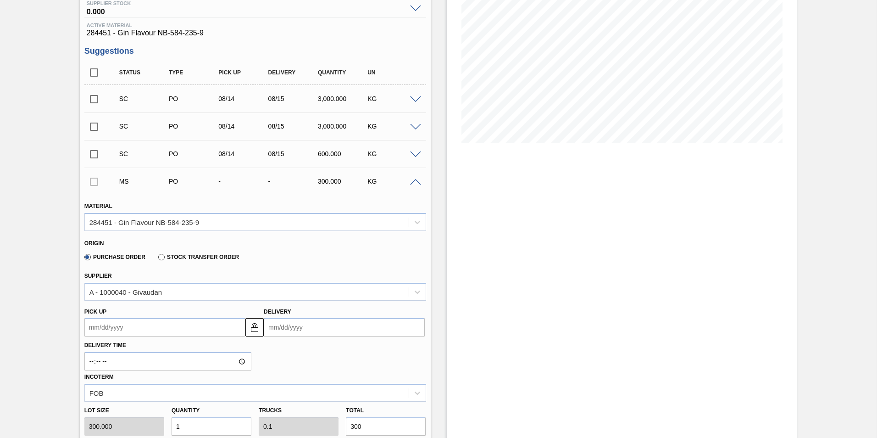
click at [416, 180] on span at bounding box center [415, 182] width 11 height 7
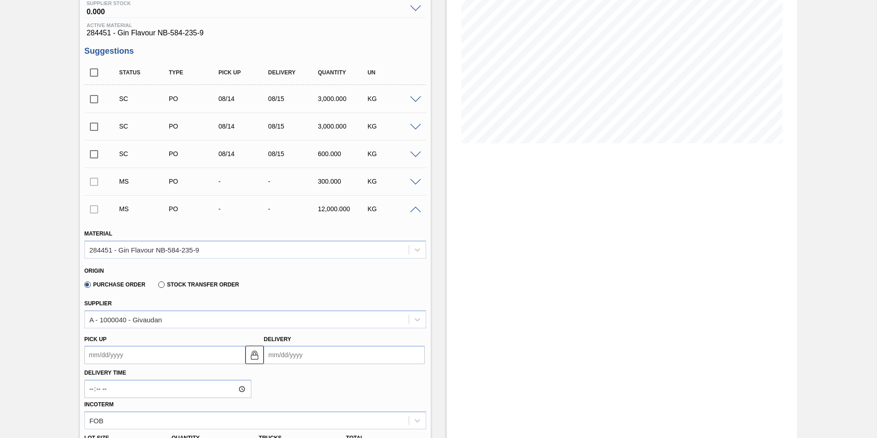
click at [416, 209] on span at bounding box center [415, 209] width 11 height 7
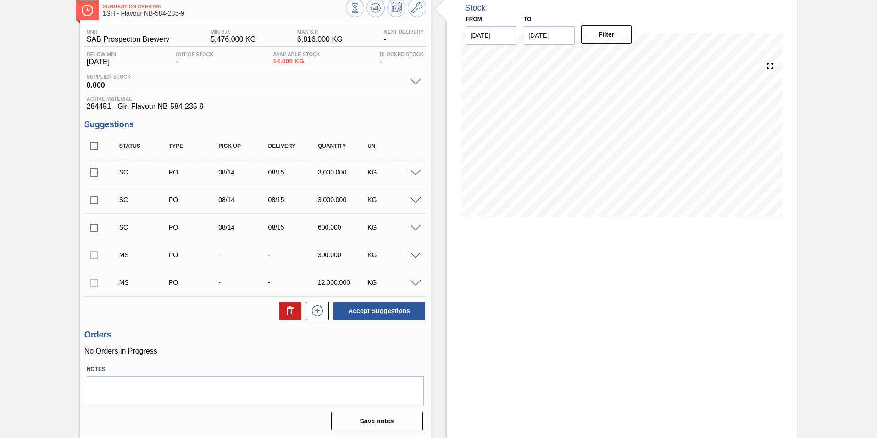
scroll to position [52, 0]
click at [414, 283] on span at bounding box center [415, 283] width 11 height 7
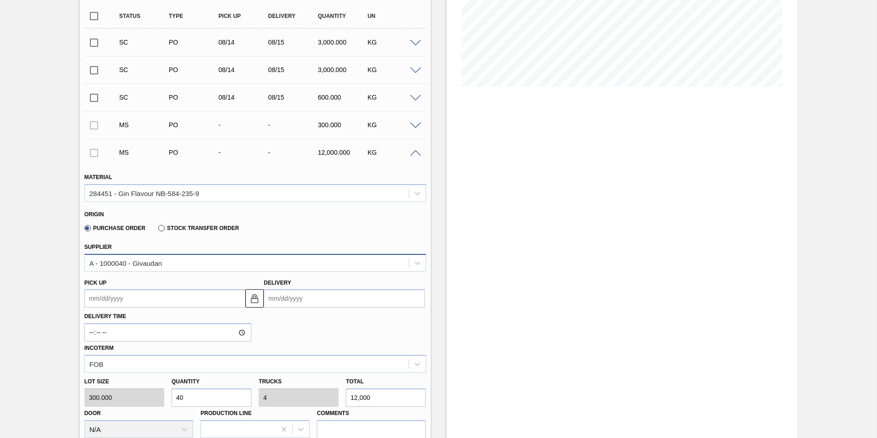
scroll to position [355, 0]
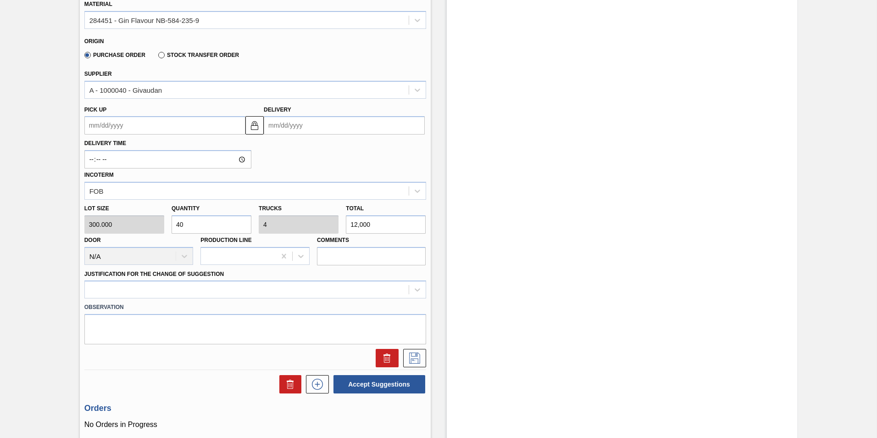
drag, startPoint x: 191, startPoint y: 225, endPoint x: 175, endPoint y: 228, distance: 16.3
click at [175, 228] on input "40" at bounding box center [212, 224] width 80 height 18
type input "1"
type input "0.1"
type input "300"
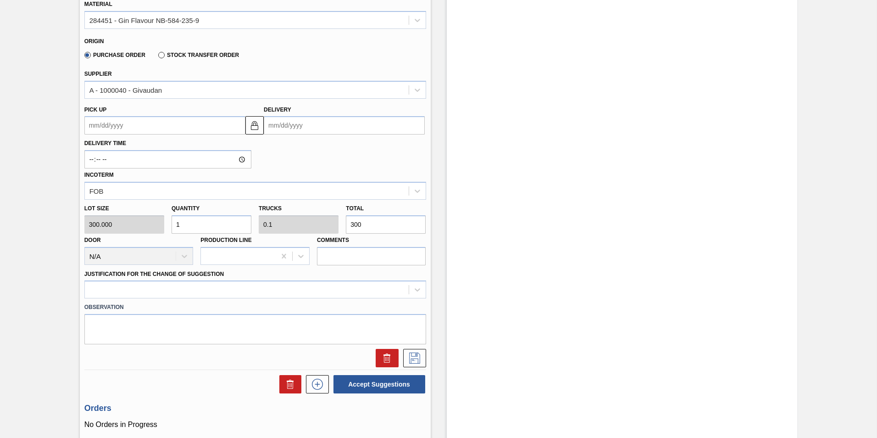
drag, startPoint x: 182, startPoint y: 224, endPoint x: 173, endPoint y: 225, distance: 8.3
click at [173, 225] on input "1" at bounding box center [212, 224] width 80 height 18
drag, startPoint x: 382, startPoint y: 224, endPoint x: 303, endPoint y: 237, distance: 79.5
click at [305, 236] on div "Lot size 300.000 Quantity 1 Trucks 0.1 Total 300 Door N/A Production Line Comme…" at bounding box center [255, 232] width 349 height 66
type input "0.013"
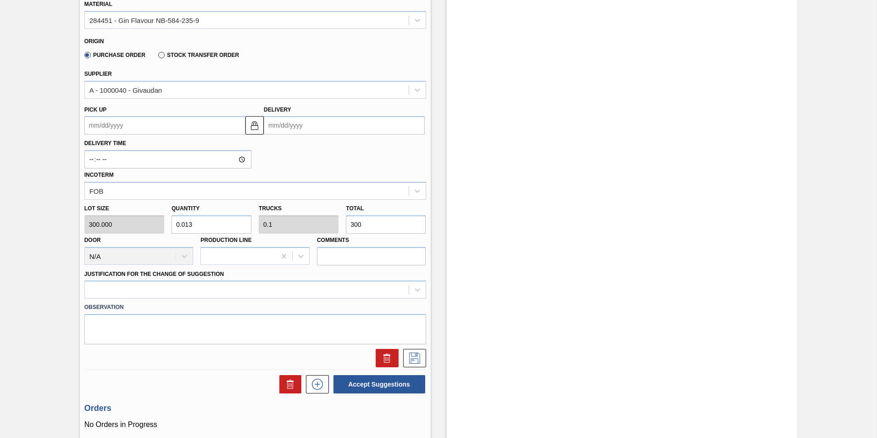
type input "0.001"
type input "4"
type input "0.133"
type input "0.013"
type input "40"
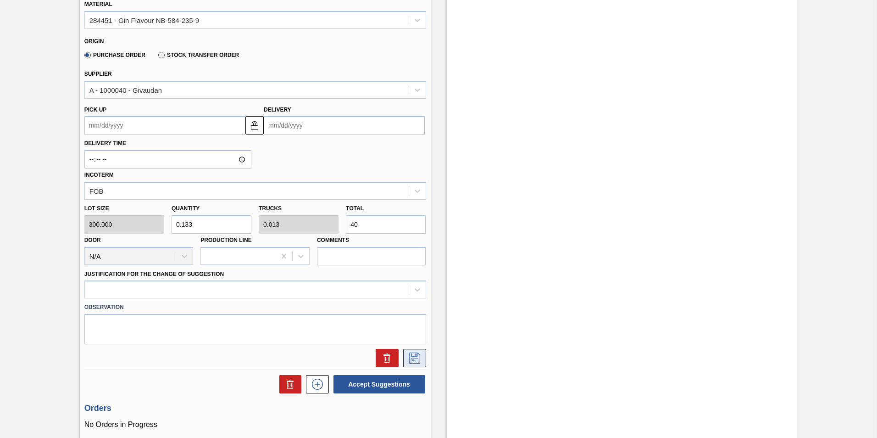
click at [420, 356] on icon at bounding box center [414, 357] width 15 height 11
click at [418, 360] on icon at bounding box center [414, 357] width 15 height 11
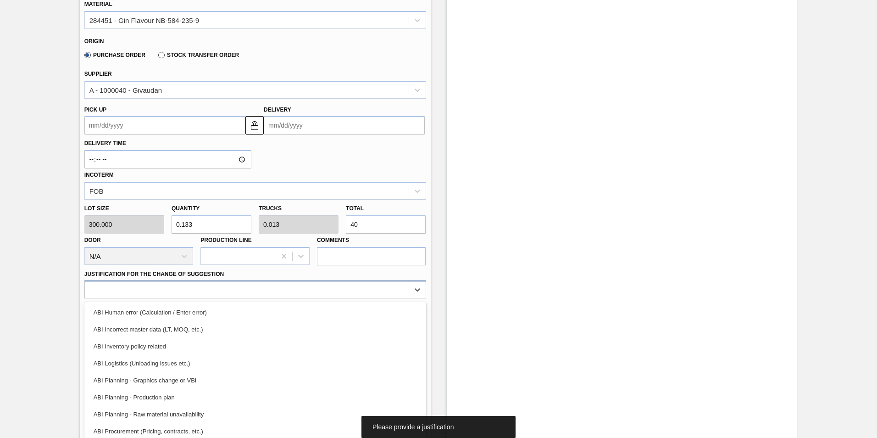
scroll to position [360, 0]
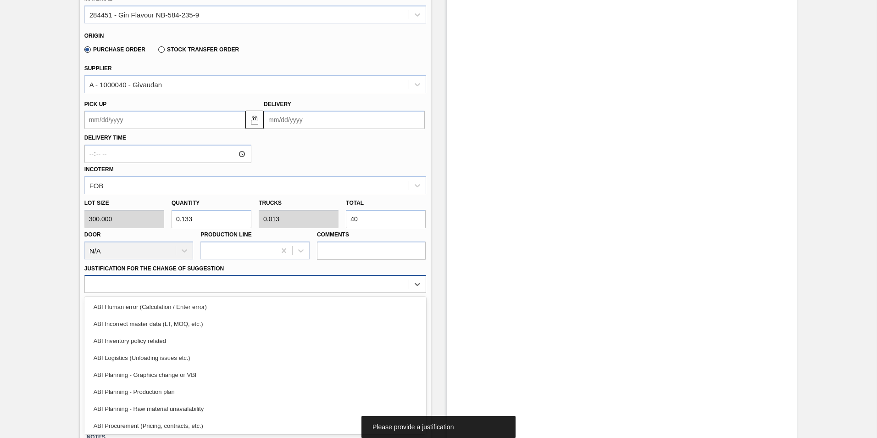
click at [148, 291] on div at bounding box center [255, 284] width 342 height 18
type Suggestion "."
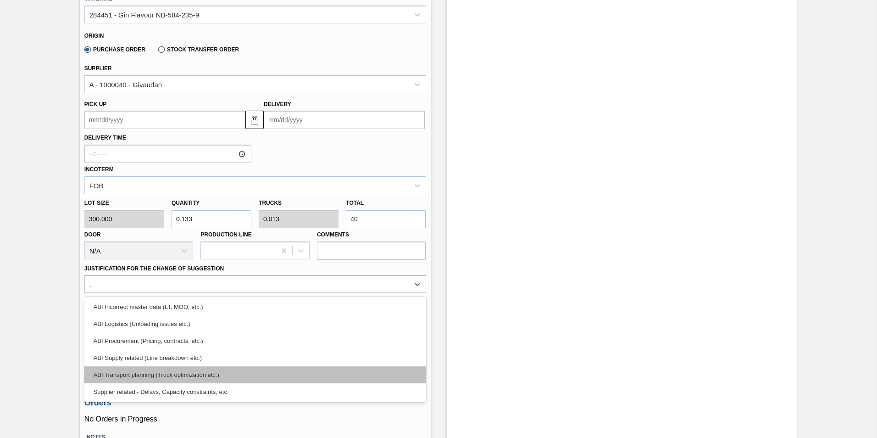
click at [166, 374] on div "ABI Transport planning (Truck optimization etc.)" at bounding box center [255, 374] width 342 height 17
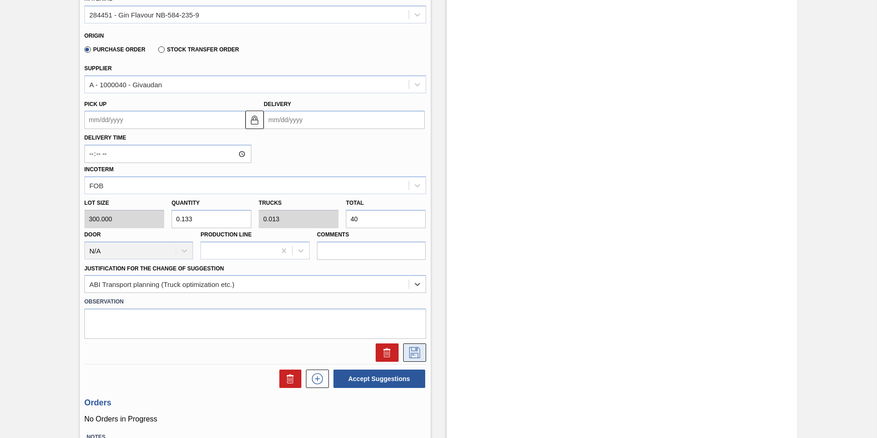
click at [417, 354] on icon at bounding box center [414, 352] width 11 height 11
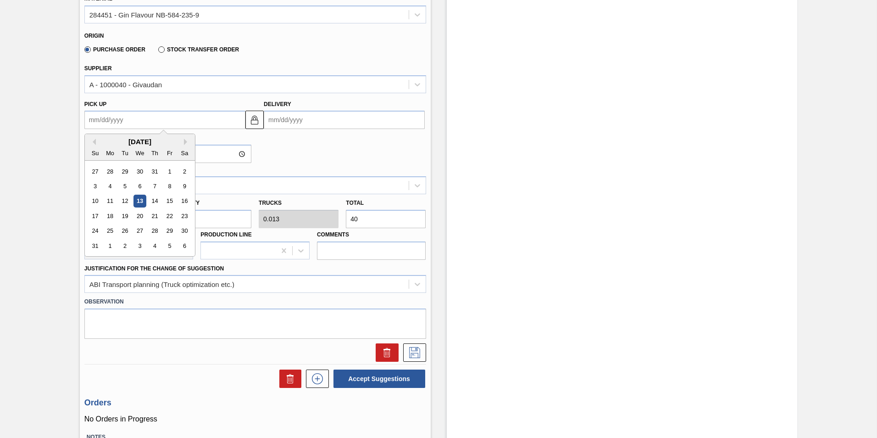
click at [167, 117] on up "Pick up" at bounding box center [164, 120] width 161 height 18
click at [155, 202] on div "14" at bounding box center [155, 201] width 12 height 12
type up "[DATE]"
type input "[DATE]"
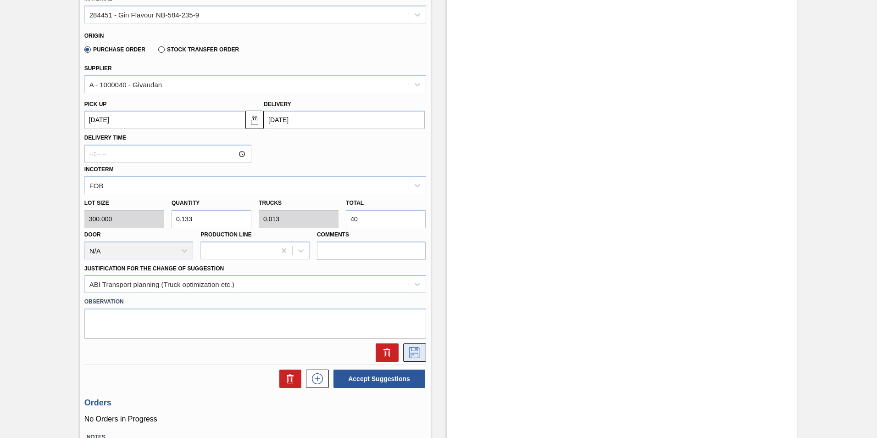
click at [415, 346] on button at bounding box center [414, 352] width 23 height 18
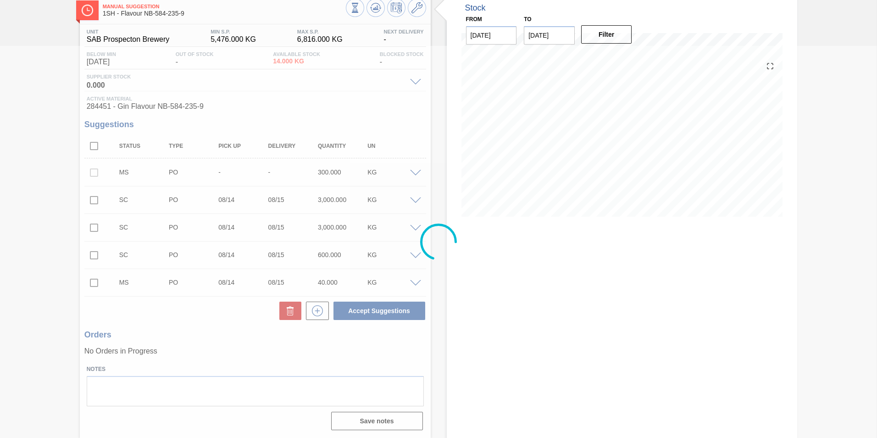
scroll to position [52, 0]
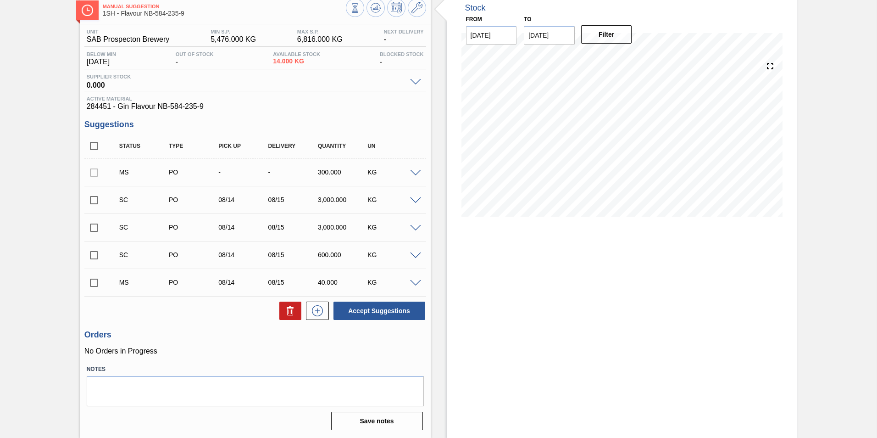
click at [96, 281] on input "checkbox" at bounding box center [93, 282] width 19 height 19
click at [399, 311] on button "Accept Suggestions" at bounding box center [379, 310] width 92 height 18
checkbox input "false"
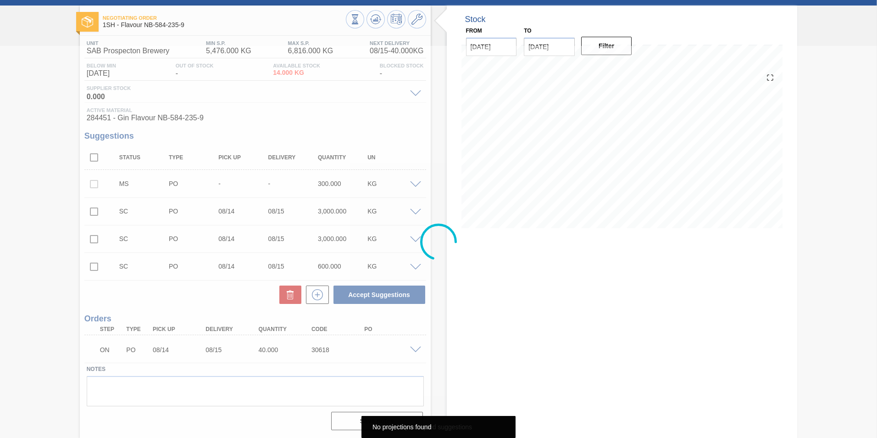
scroll to position [40, 0]
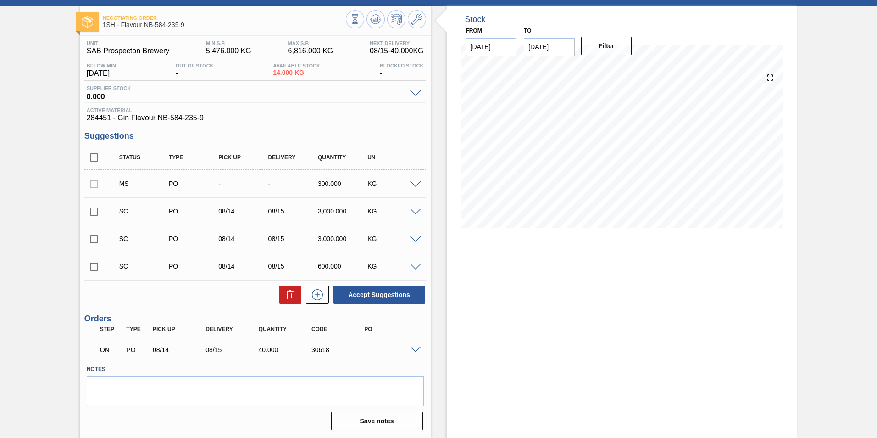
click at [413, 349] on span at bounding box center [415, 349] width 11 height 7
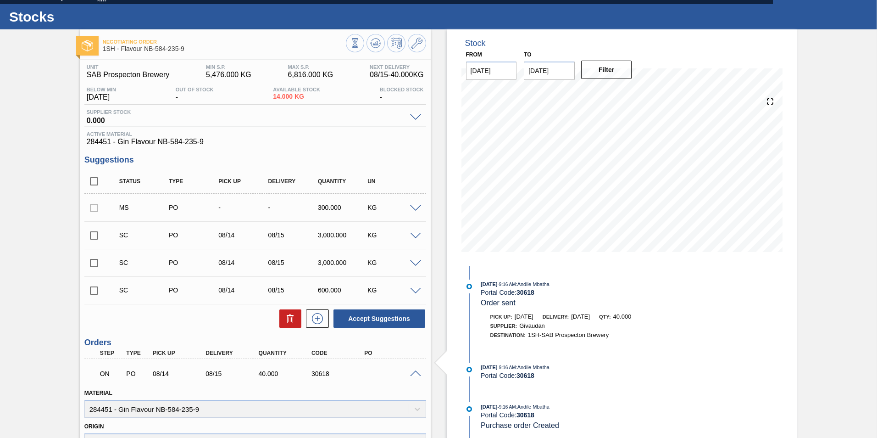
scroll to position [0, 0]
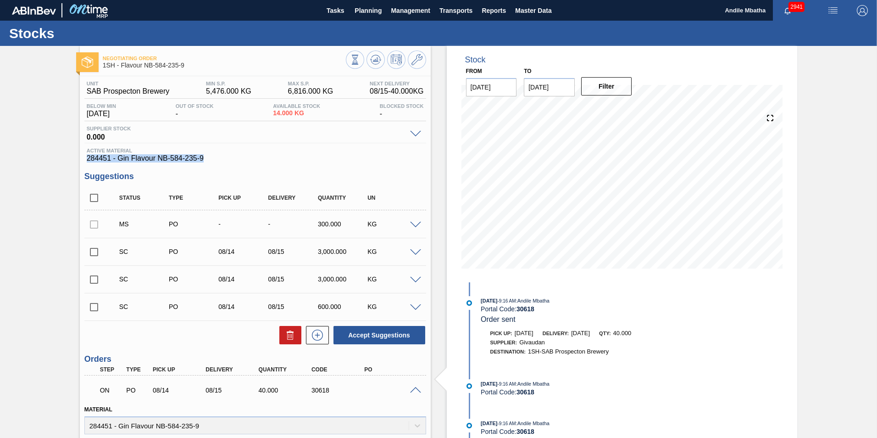
drag, startPoint x: 174, startPoint y: 155, endPoint x: 86, endPoint y: 159, distance: 88.6
click at [86, 159] on div "Active Material 284451 - Gin Flavour NB-584-235-9" at bounding box center [255, 155] width 342 height 15
copy span "284451 - Gin Flavour NB-584-235-9"
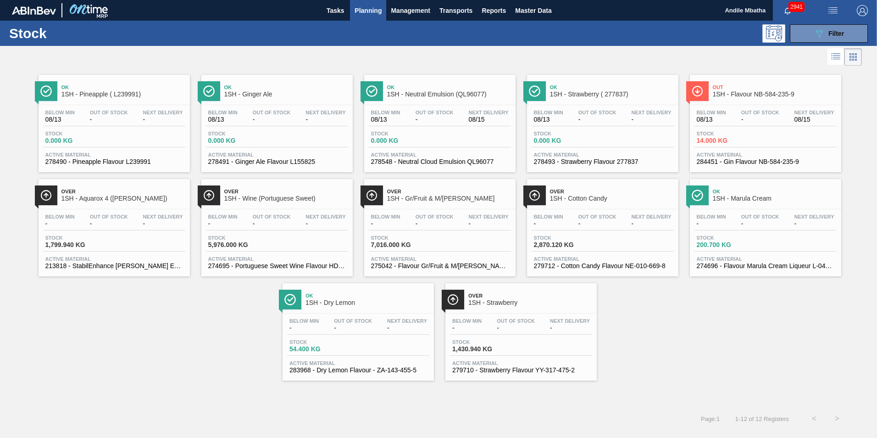
click at [438, 125] on div "Below Min 08/13 Out Of Stock - Next Delivery 08/15" at bounding box center [440, 118] width 142 height 17
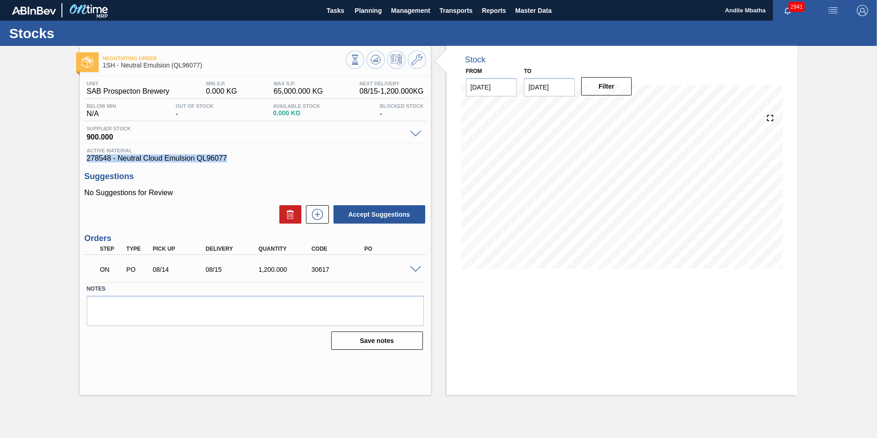
drag, startPoint x: 233, startPoint y: 159, endPoint x: 73, endPoint y: 159, distance: 160.1
click at [73, 159] on div "Negotiating Order 1SH - Neutral Emulsion (QL96077) Unit SAB Prospecton Brewery …" at bounding box center [438, 220] width 877 height 349
copy span "278548 - Neutral Cloud Emulsion QL96077"
click at [416, 268] on span at bounding box center [415, 269] width 11 height 7
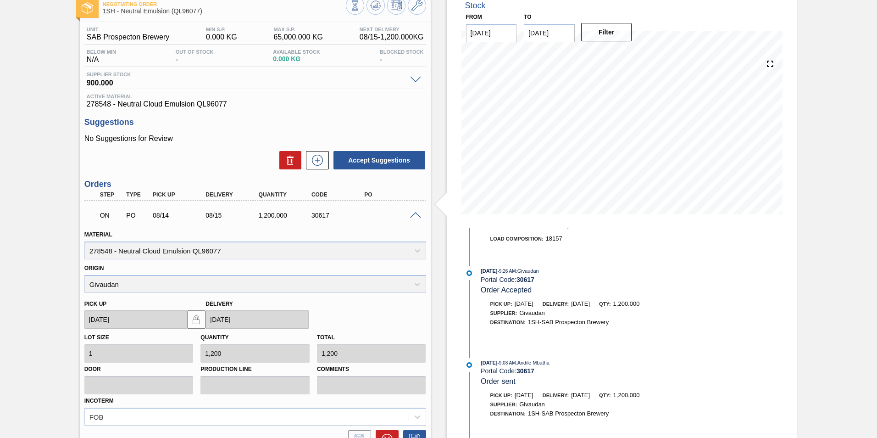
scroll to position [50, 0]
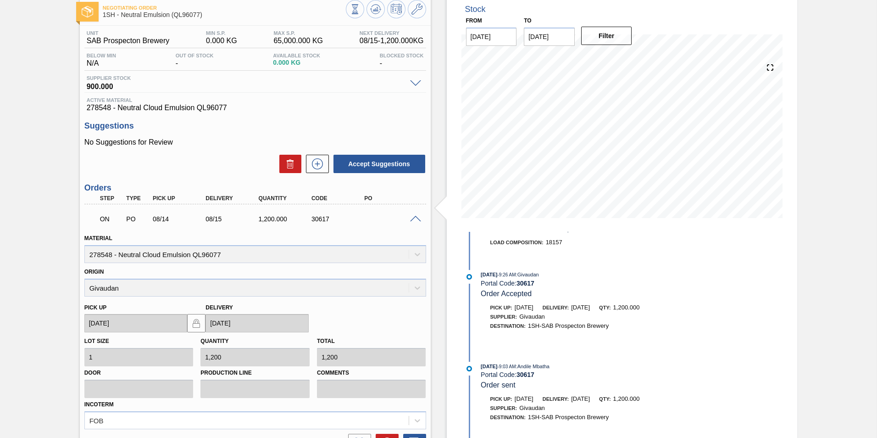
click at [413, 219] on span at bounding box center [415, 219] width 11 height 7
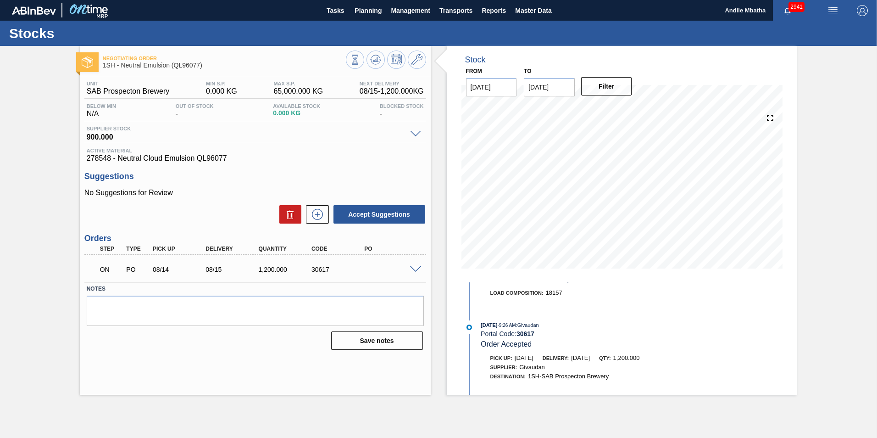
scroll to position [0, 0]
click at [411, 272] on div "ON PO 08/14 08/15 1,200.000 30617" at bounding box center [255, 268] width 342 height 23
click at [415, 269] on span at bounding box center [415, 269] width 11 height 7
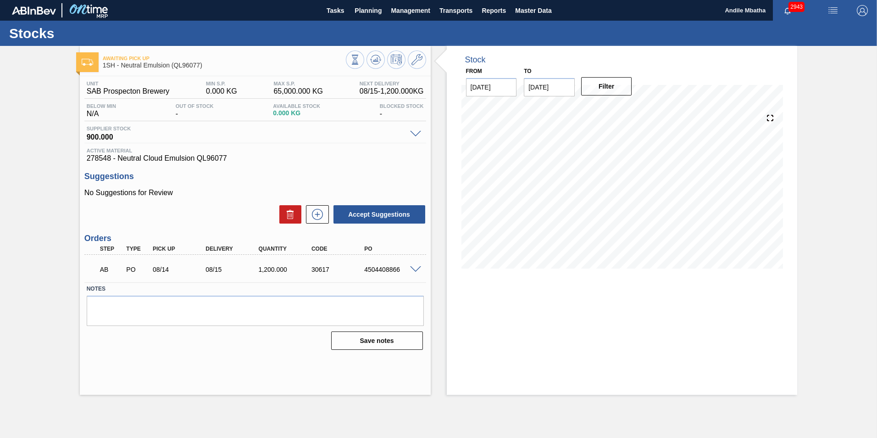
click at [416, 271] on span at bounding box center [415, 269] width 11 height 7
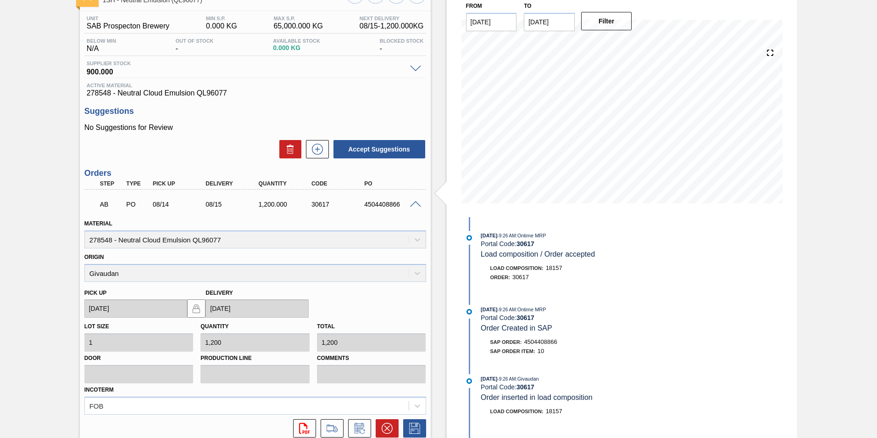
scroll to position [142, 0]
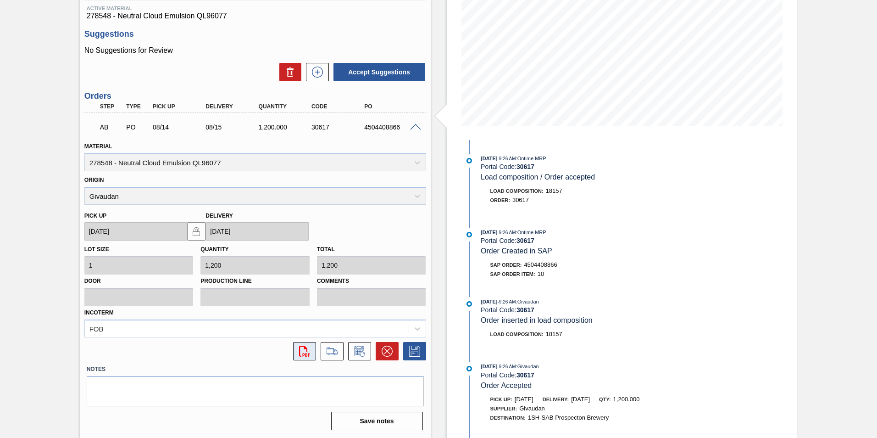
click at [299, 348] on icon at bounding box center [304, 350] width 11 height 11
click at [306, 355] on icon at bounding box center [304, 350] width 11 height 11
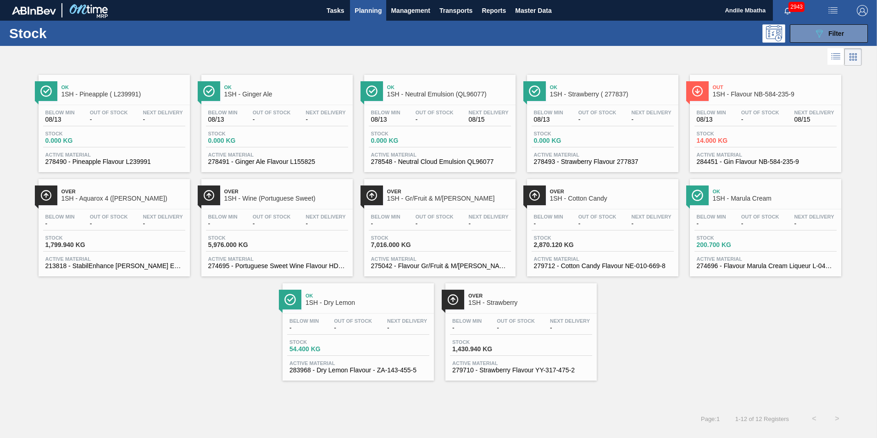
click at [723, 120] on span "08/13" at bounding box center [711, 119] width 29 height 7
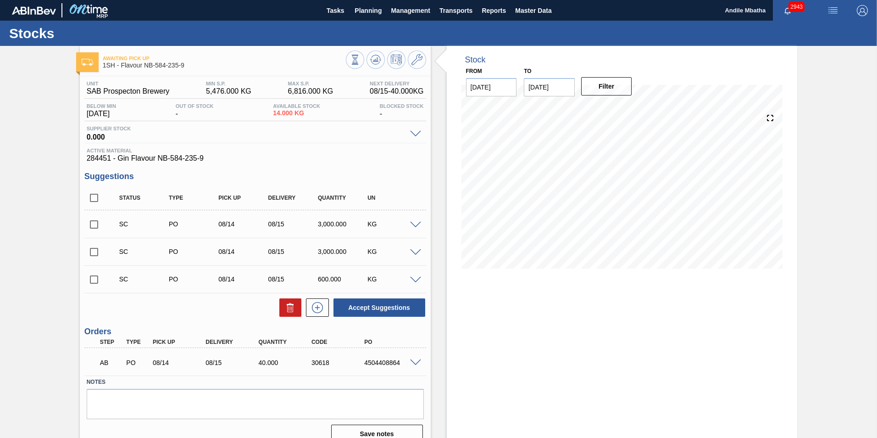
click at [415, 362] on span at bounding box center [415, 362] width 11 height 7
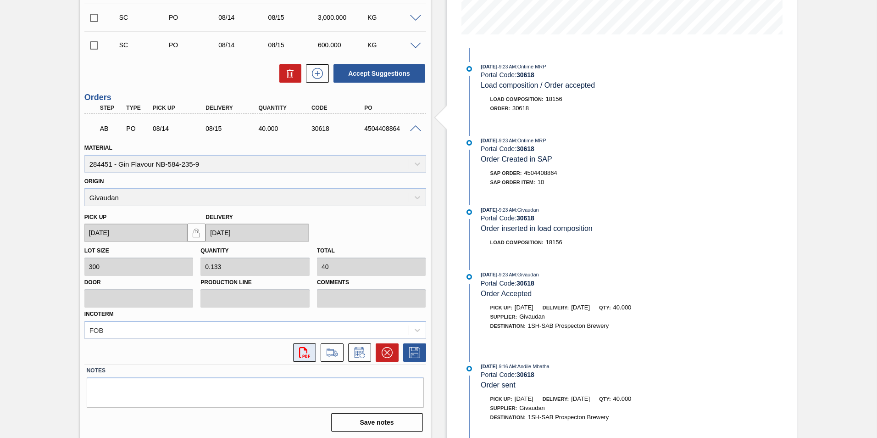
scroll to position [235, 0]
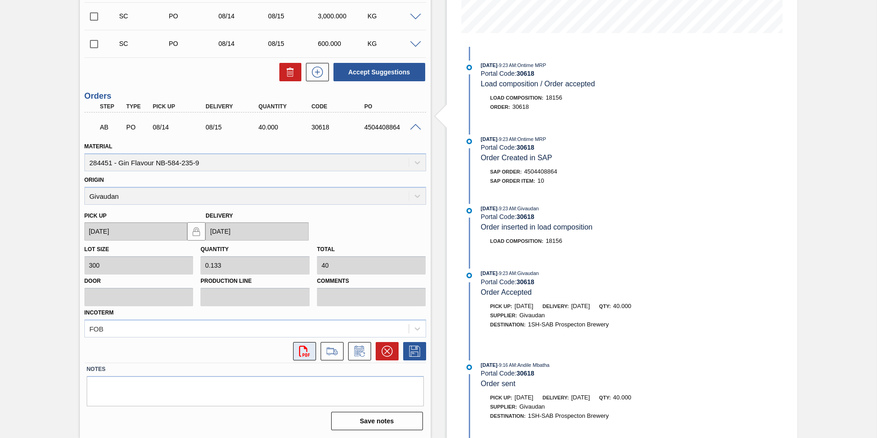
click at [300, 350] on icon "svg{fill:#ff0000}" at bounding box center [304, 350] width 11 height 11
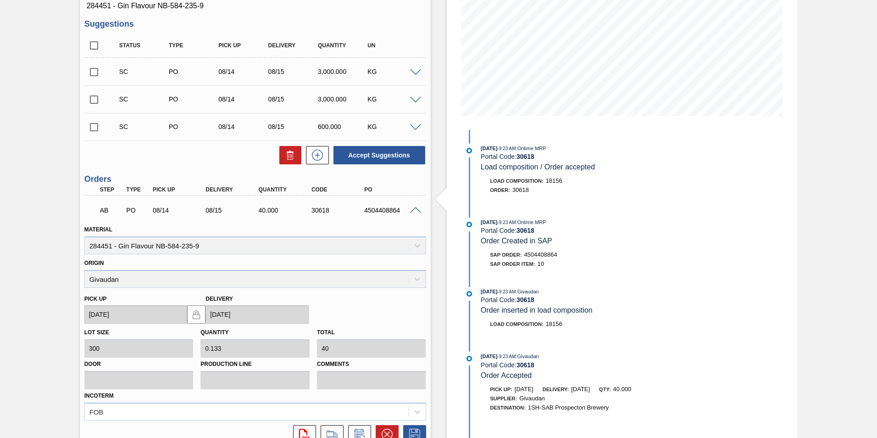
scroll to position [6, 0]
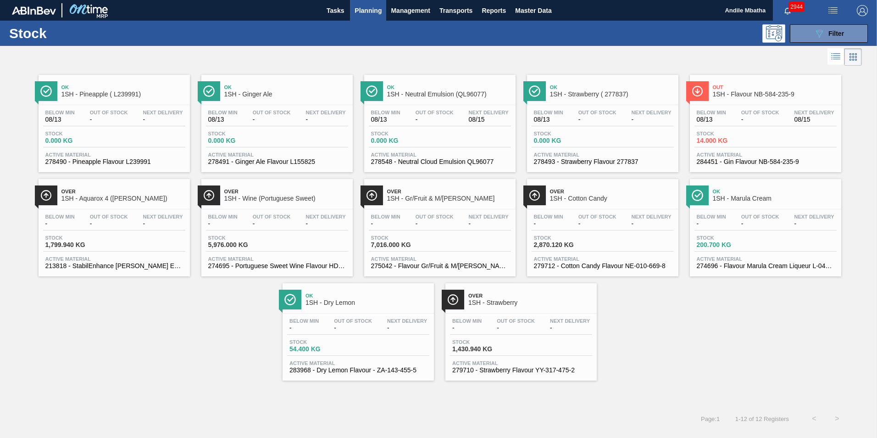
click at [346, 320] on span "Out Of Stock" at bounding box center [353, 321] width 38 height 6
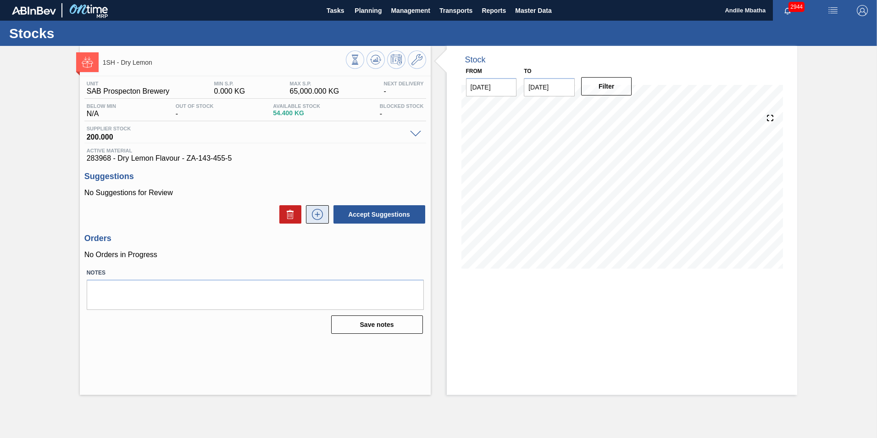
click at [316, 214] on icon at bounding box center [317, 214] width 5 height 0
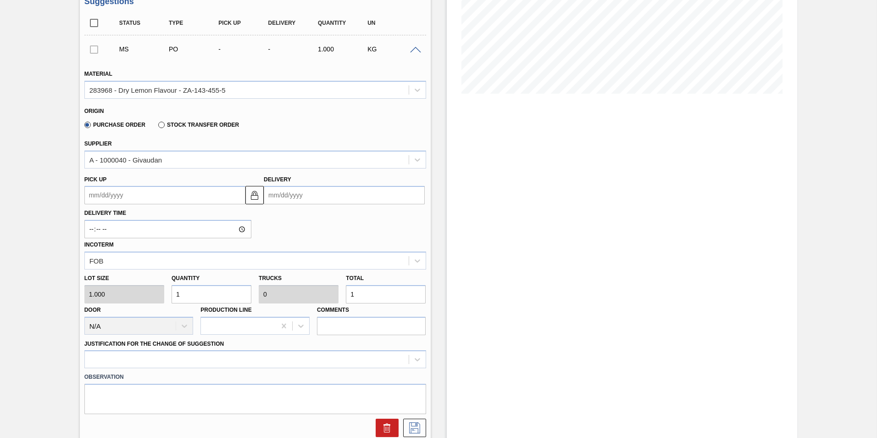
scroll to position [183, 0]
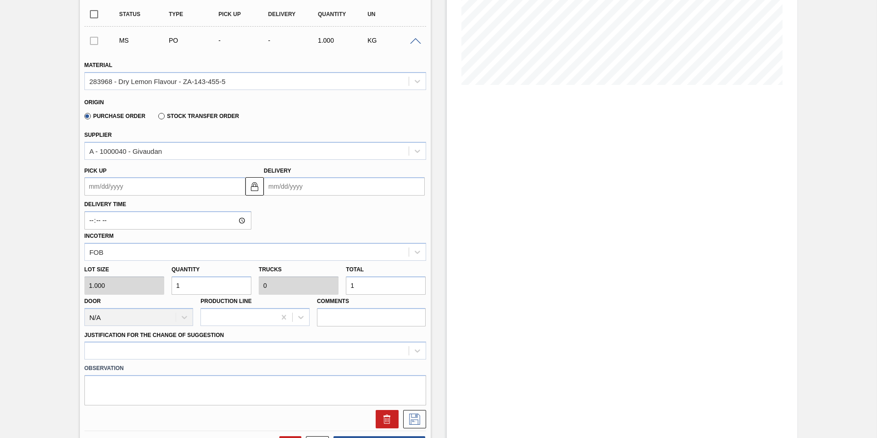
click at [134, 186] on up "Pick up" at bounding box center [164, 186] width 161 height 18
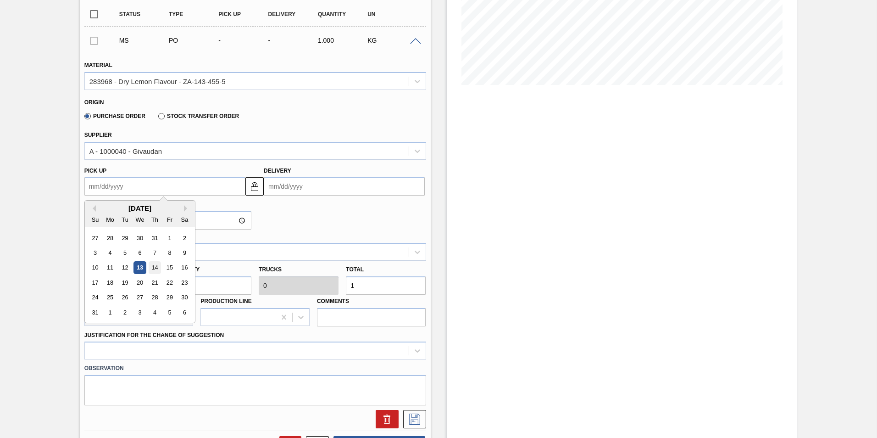
click at [156, 266] on div "14" at bounding box center [155, 267] width 12 height 12
type up "[DATE]"
type input "[DATE]"
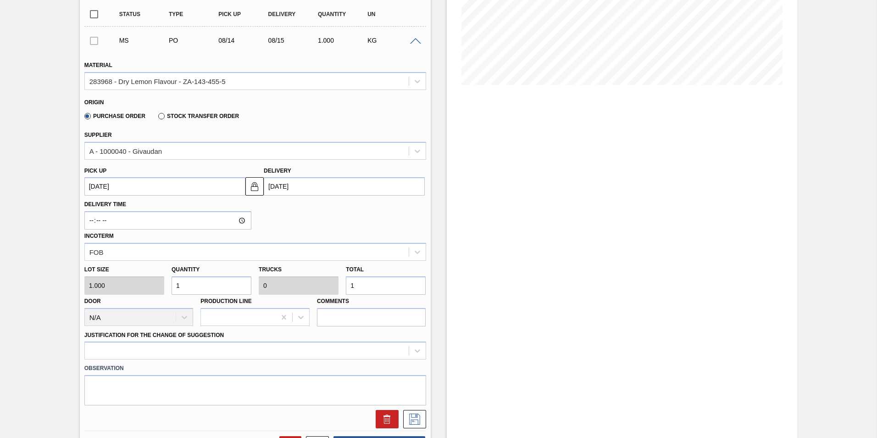
click at [155, 291] on div "Lot size 1.000 Quantity 1 Trucks 0 Total 1 Door N/A Production Line Comments" at bounding box center [255, 293] width 349 height 66
type input "2"
type input "0.001"
type input "2"
type input "20"
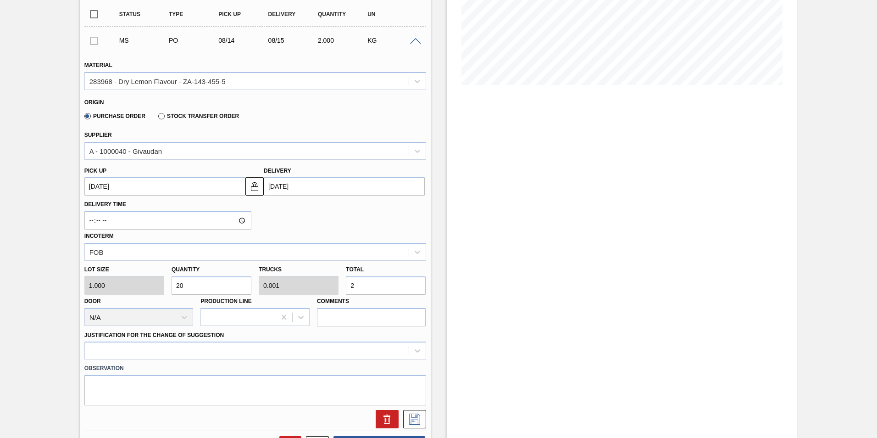
type input "0.01"
type input "20"
type input "200"
type input "0.1"
type input "200"
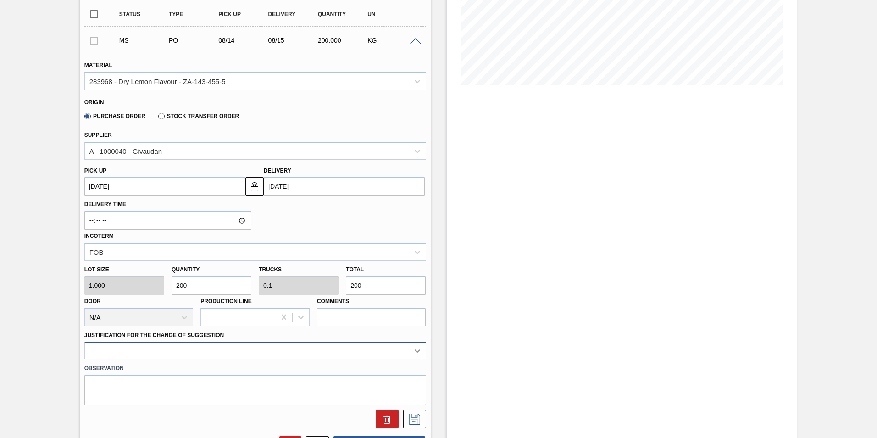
type input "200"
click at [417, 352] on div at bounding box center [255, 350] width 342 height 18
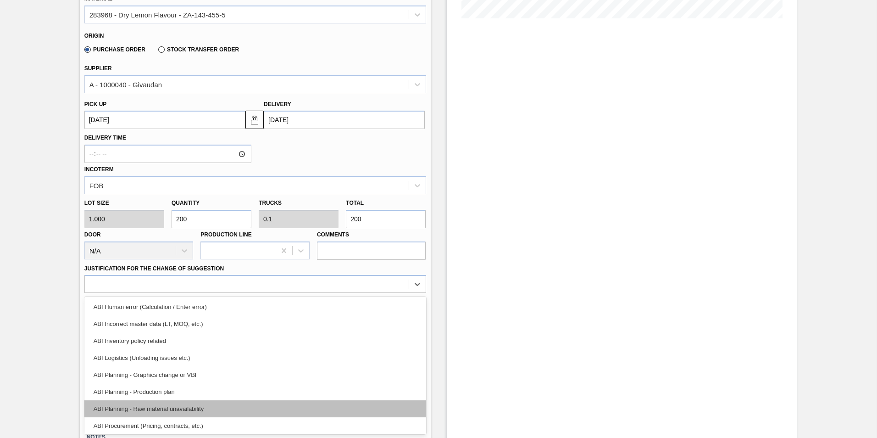
click at [219, 407] on div "ABI Planning - Raw material unavailability" at bounding box center [255, 408] width 342 height 17
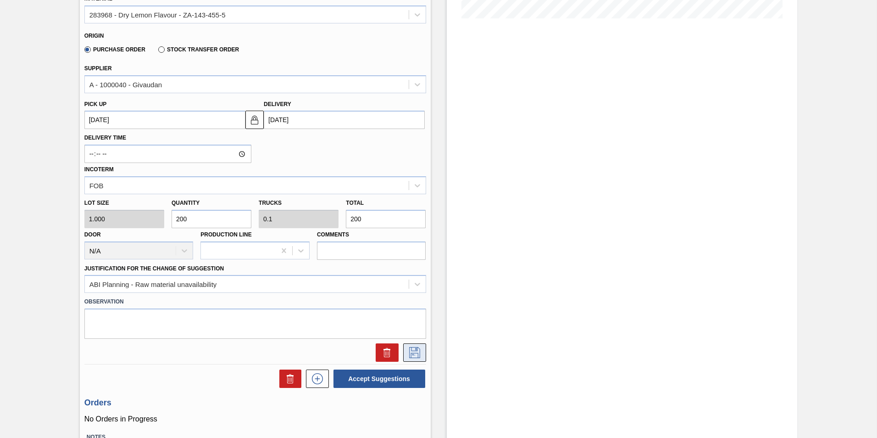
click at [413, 354] on icon at bounding box center [414, 351] width 5 height 7
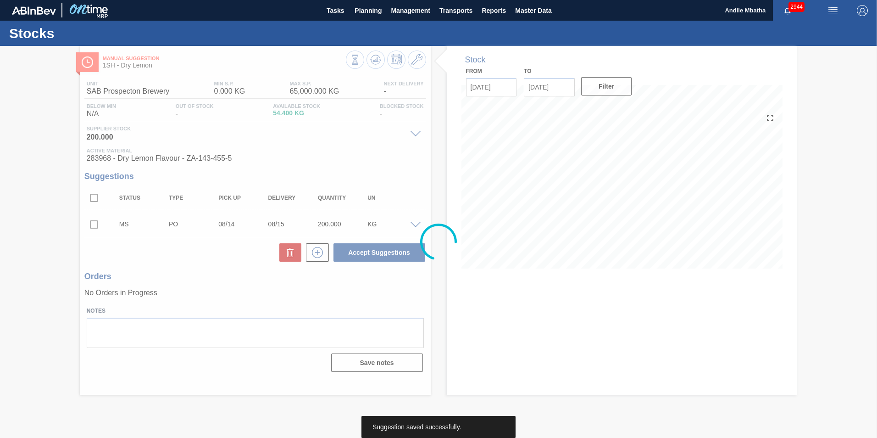
scroll to position [0, 0]
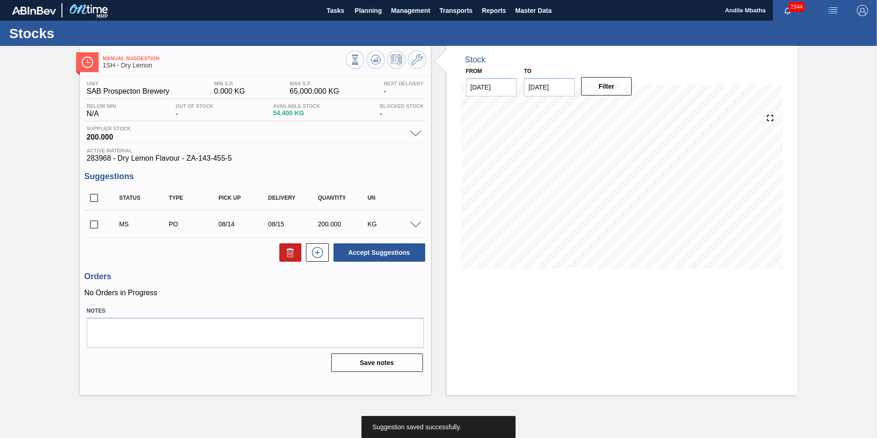
click at [95, 224] on input "checkbox" at bounding box center [93, 224] width 19 height 19
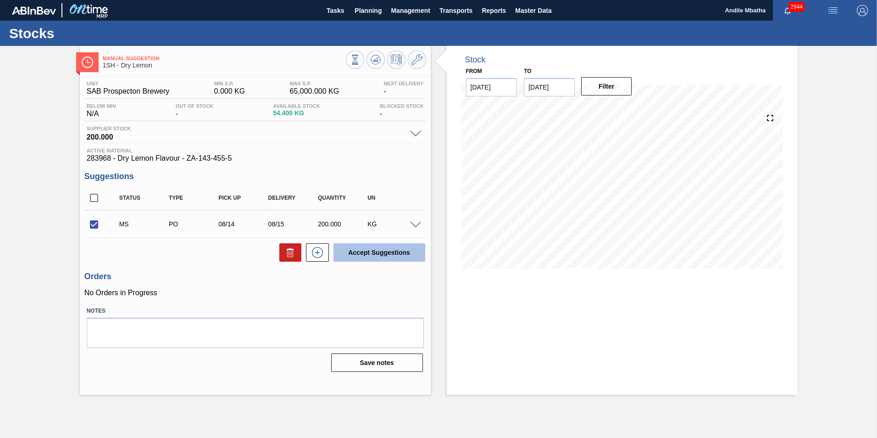
click at [386, 253] on button "Accept Suggestions" at bounding box center [379, 252] width 92 height 18
checkbox input "false"
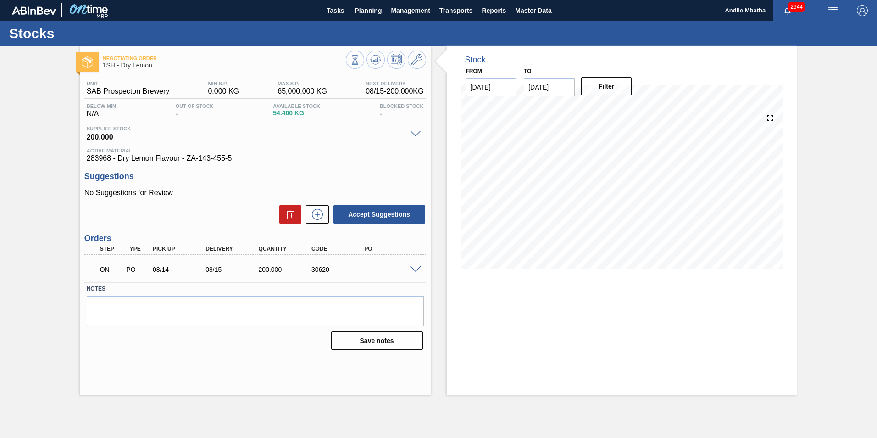
click at [412, 275] on div "ON PO 08/14 08/15 200.000 30620" at bounding box center [255, 268] width 342 height 23
drag, startPoint x: 238, startPoint y: 159, endPoint x: 85, endPoint y: 160, distance: 152.7
click at [85, 160] on div "Active Material 283968 - Dry Lemon Flavour - ZA-143-455-5" at bounding box center [255, 155] width 342 height 15
copy span "283968 - Dry Lemon Flavour - ZA-143-455-5"
drag, startPoint x: 205, startPoint y: 218, endPoint x: 421, endPoint y: 299, distance: 231.6
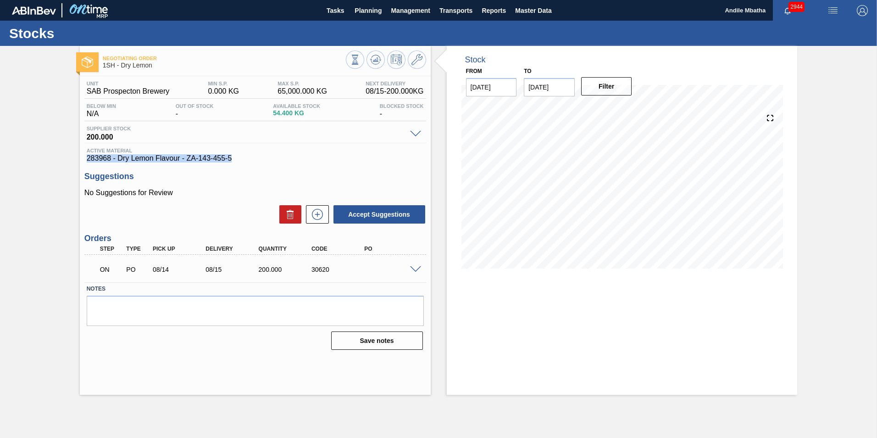
click at [205, 218] on div "Accept Suggestions" at bounding box center [255, 214] width 342 height 20
click at [415, 271] on span at bounding box center [415, 269] width 11 height 7
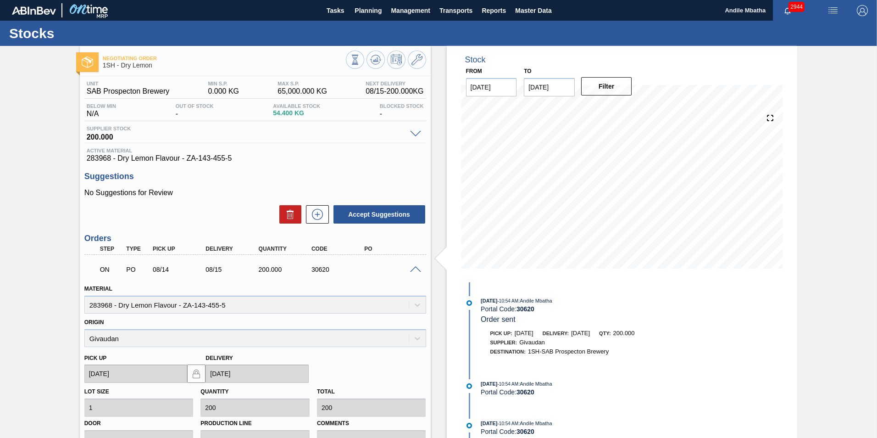
click at [410, 268] on span at bounding box center [415, 269] width 11 height 7
